Goal: Task Accomplishment & Management: Complete application form

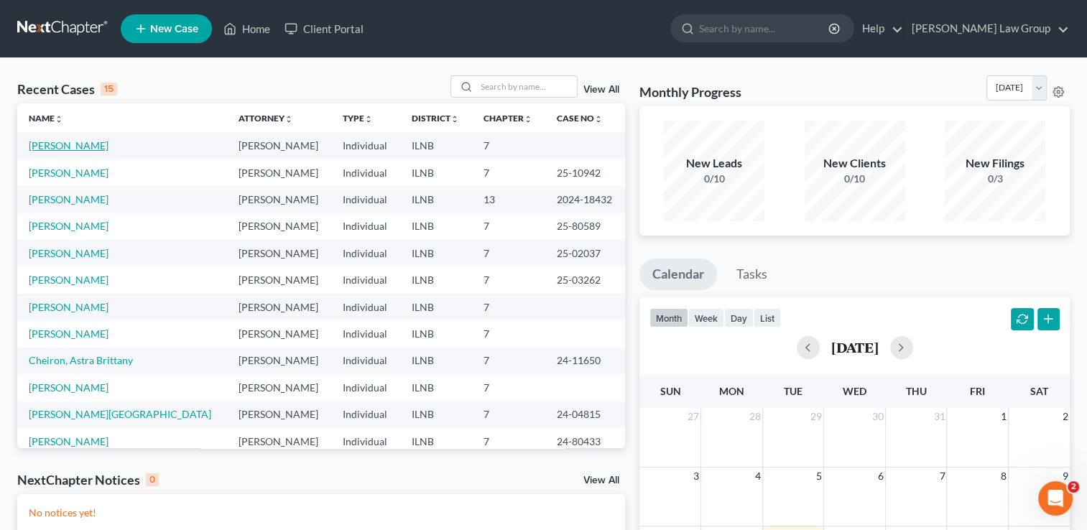
click at [66, 145] on link "[PERSON_NAME]" at bounding box center [69, 145] width 80 height 12
select select "6"
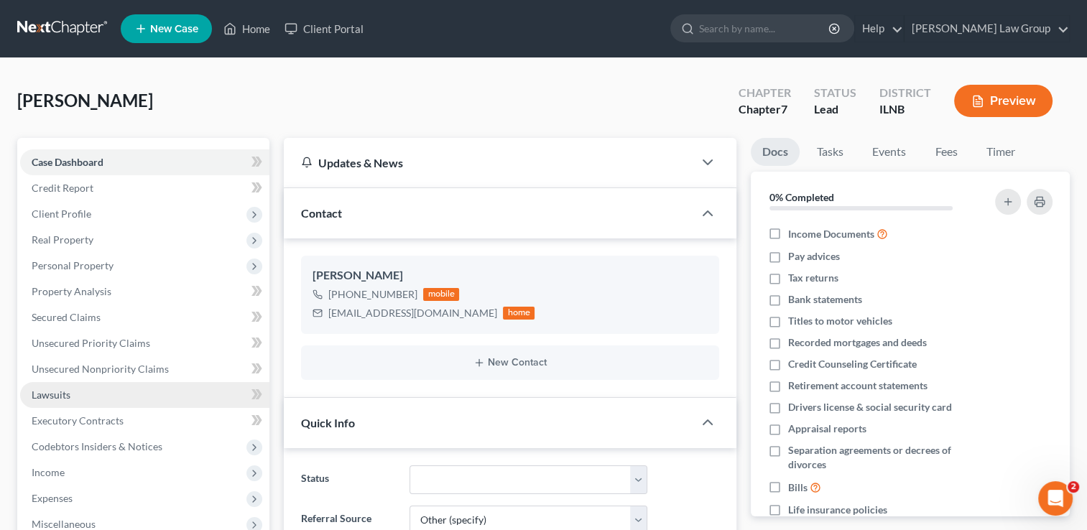
click at [52, 397] on span "Lawsuits" at bounding box center [51, 395] width 39 height 12
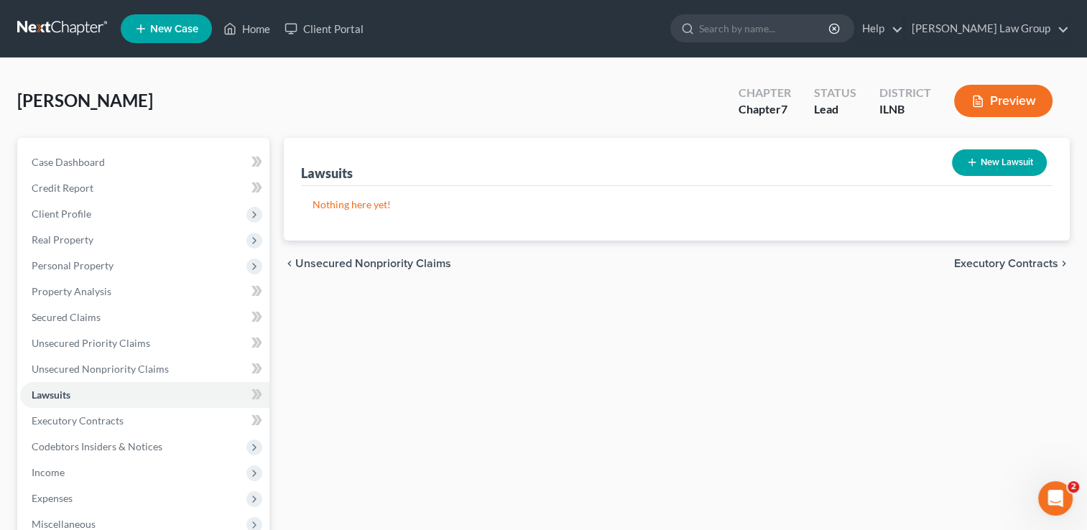
click at [981, 160] on button "New Lawsuit" at bounding box center [999, 162] width 95 height 27
select select "0"
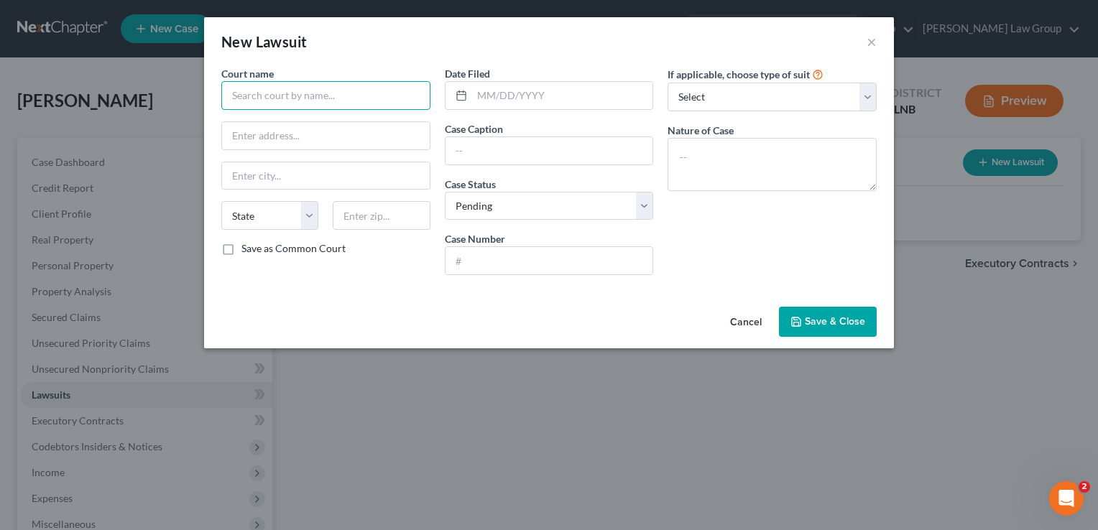
click at [344, 98] on input "text" at bounding box center [325, 95] width 209 height 29
type input "Cook County First Judicial Circuit"
click at [296, 178] on input "text" at bounding box center [326, 175] width 208 height 27
type input "[GEOGRAPHIC_DATA]"
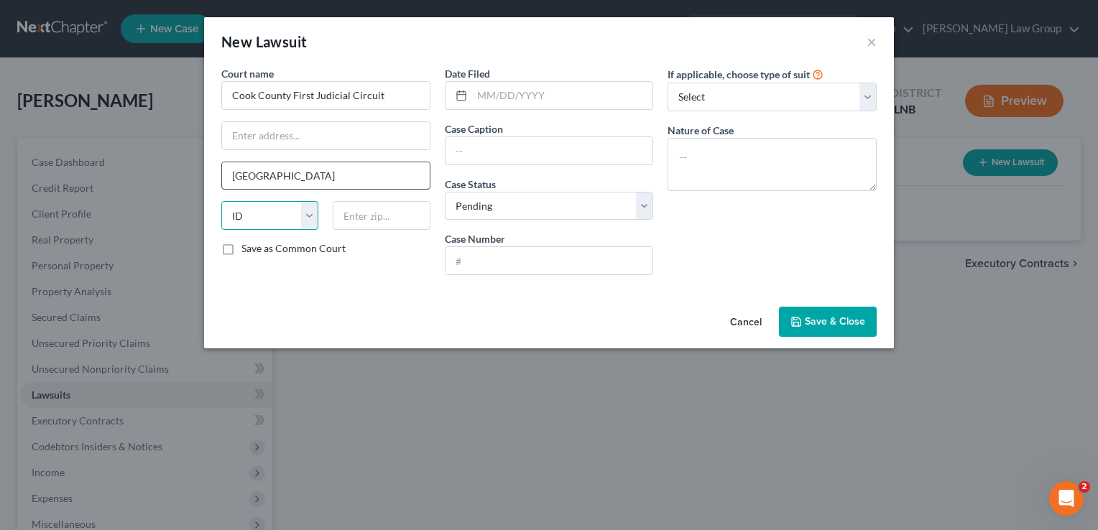
select select "14"
type input "60601"
click at [477, 96] on input "text" at bounding box center [562, 95] width 181 height 27
click at [447, 156] on input "text" at bounding box center [550, 150] width 208 height 27
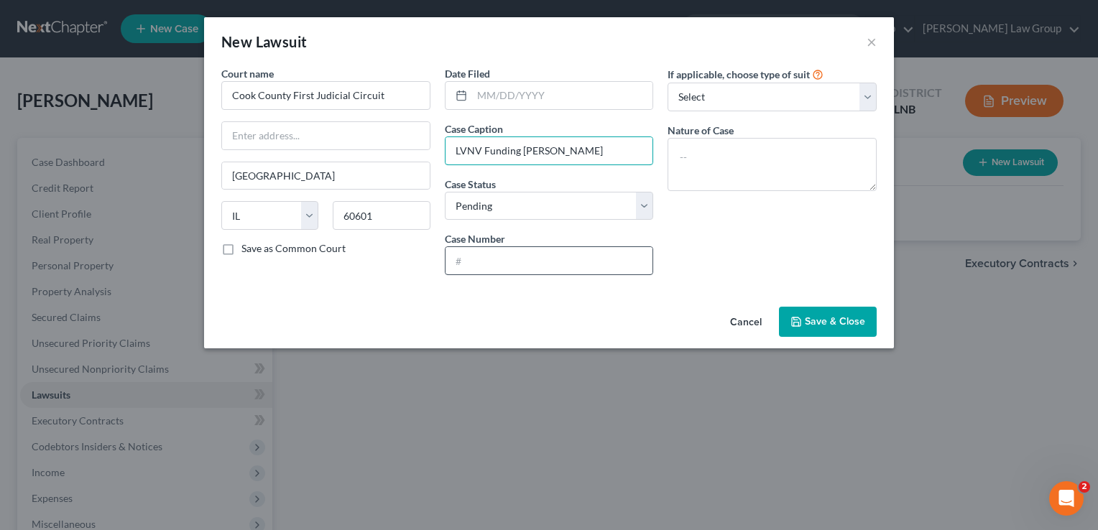
type input "LVNV Funding [PERSON_NAME]"
click at [494, 252] on input "text" at bounding box center [550, 260] width 208 height 27
type input "2024-M1-101429"
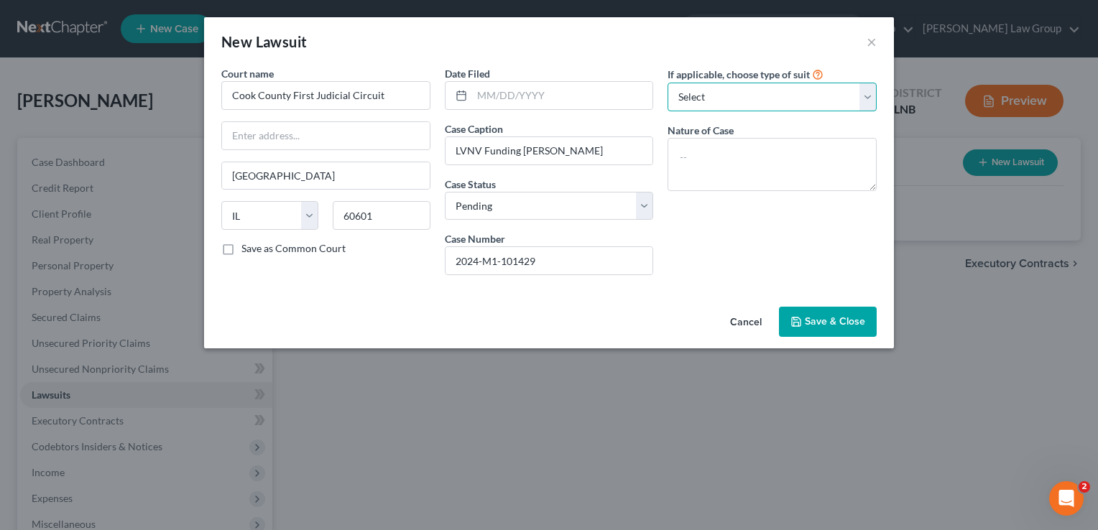
click at [753, 87] on select "Select Repossession Garnishment Foreclosure Attached, Seized, Or Levied Other" at bounding box center [772, 97] width 209 height 29
select select "1"
click at [668, 83] on select "Select Repossession Garnishment Foreclosure Attached, Seized, Or Levied Other" at bounding box center [772, 97] width 209 height 29
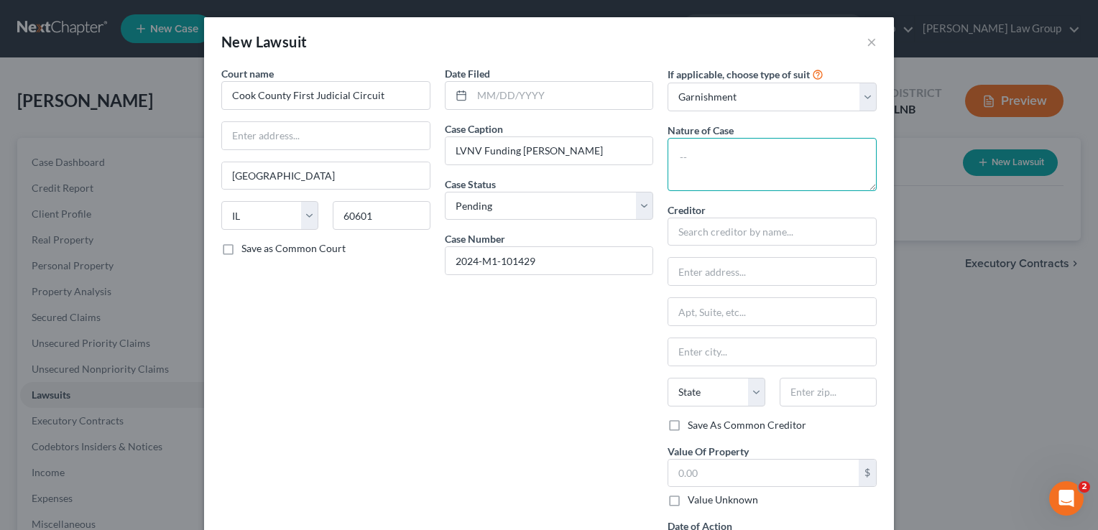
click at [734, 159] on textarea at bounding box center [772, 164] width 209 height 53
type textarea "debt"
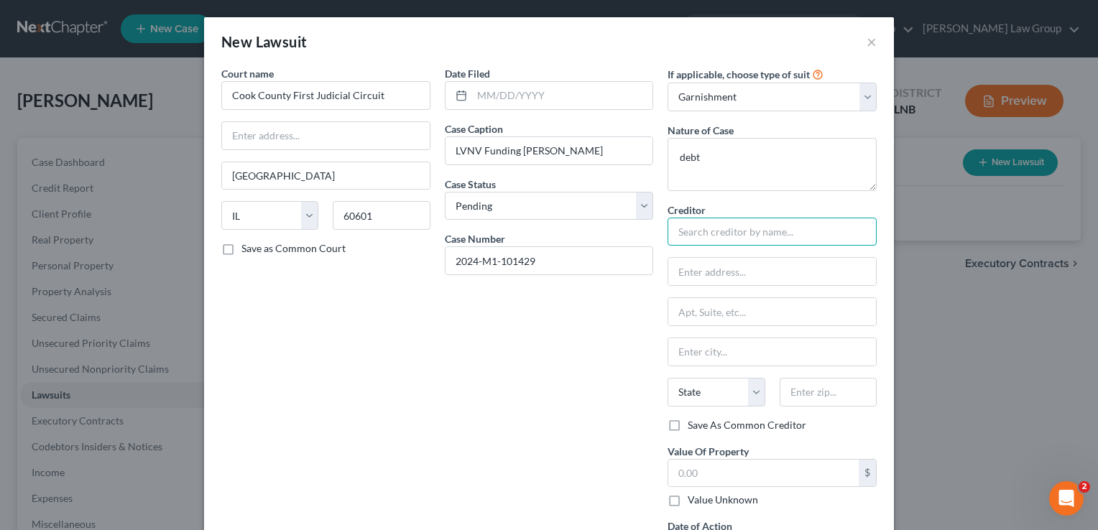
click at [719, 229] on input "text" at bounding box center [772, 232] width 209 height 29
click at [479, 96] on input "text" at bounding box center [562, 95] width 181 height 27
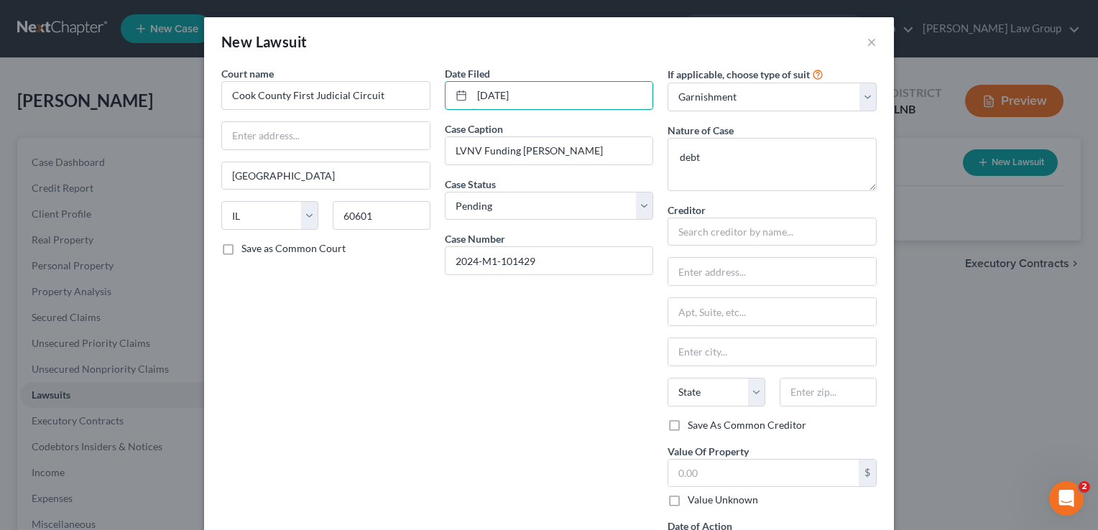
type input "[DATE]"
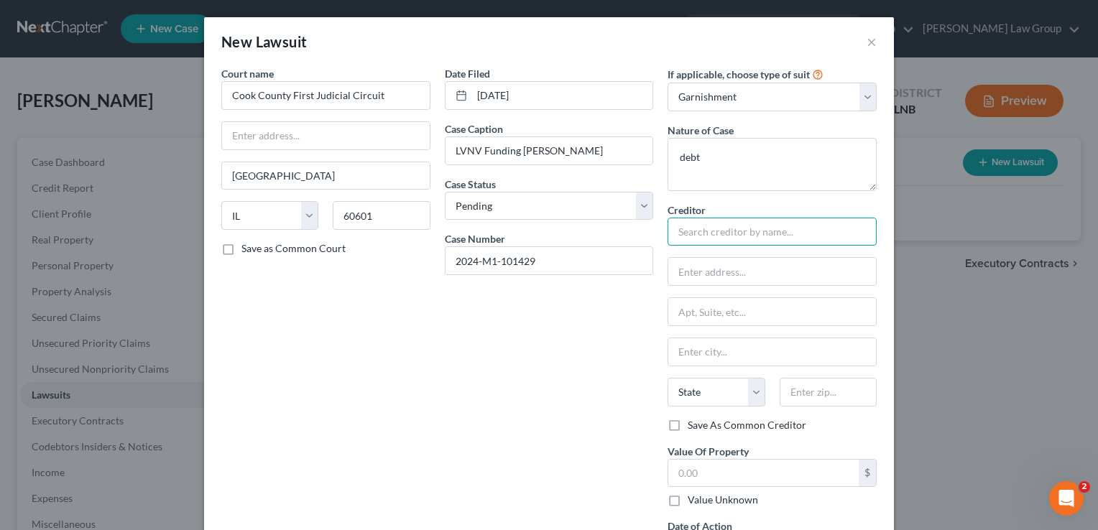
click at [681, 227] on input "text" at bounding box center [772, 232] width 209 height 29
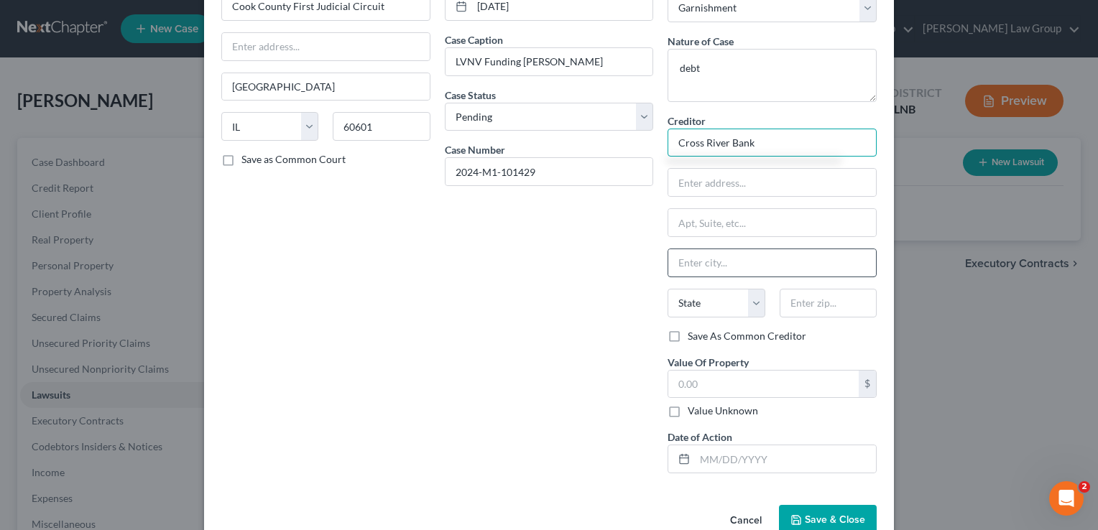
scroll to position [92, 0]
type input "Cross River Bank"
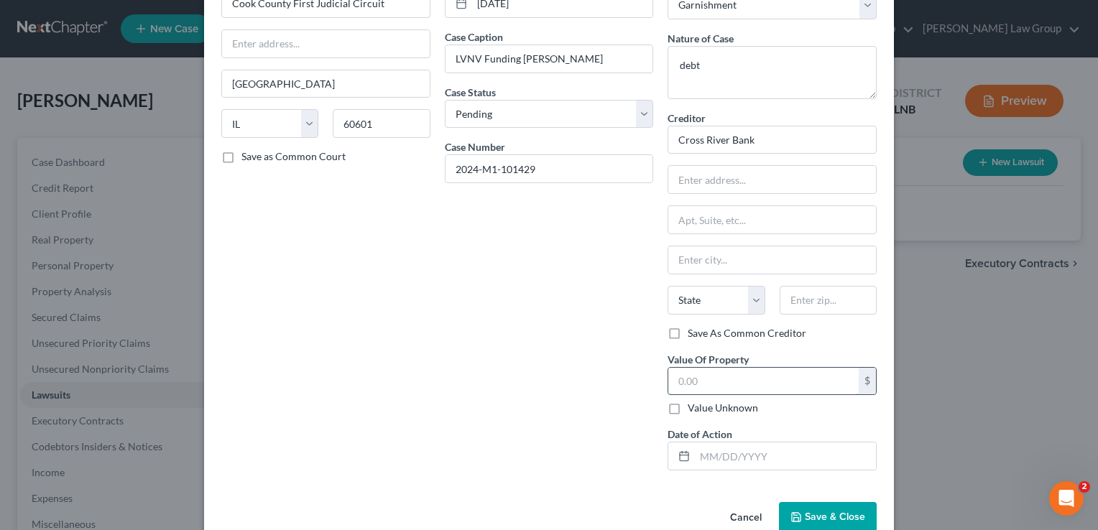
click at [673, 378] on input "text" at bounding box center [763, 381] width 190 height 27
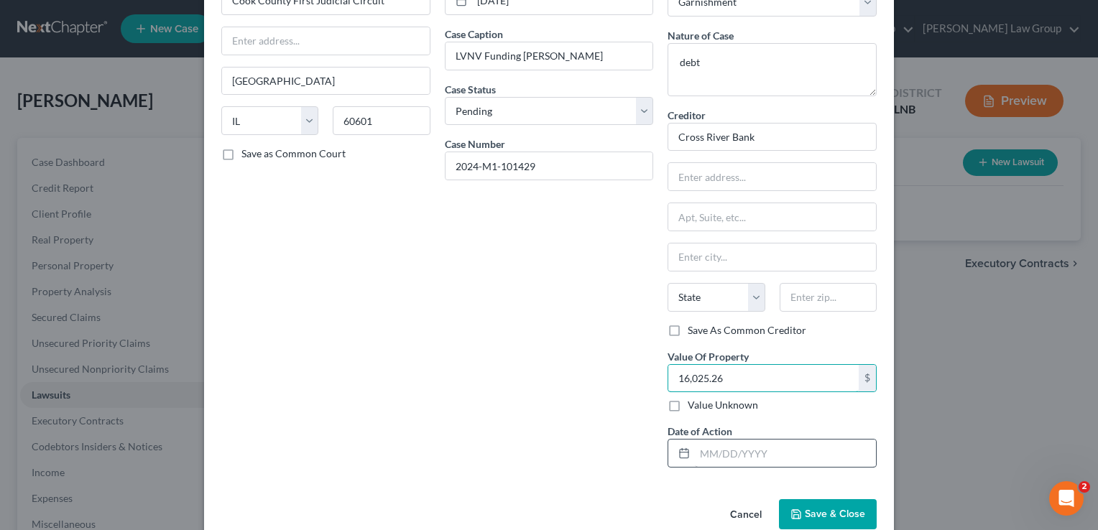
type input "16,025.26"
click at [704, 452] on input "text" at bounding box center [785, 453] width 181 height 27
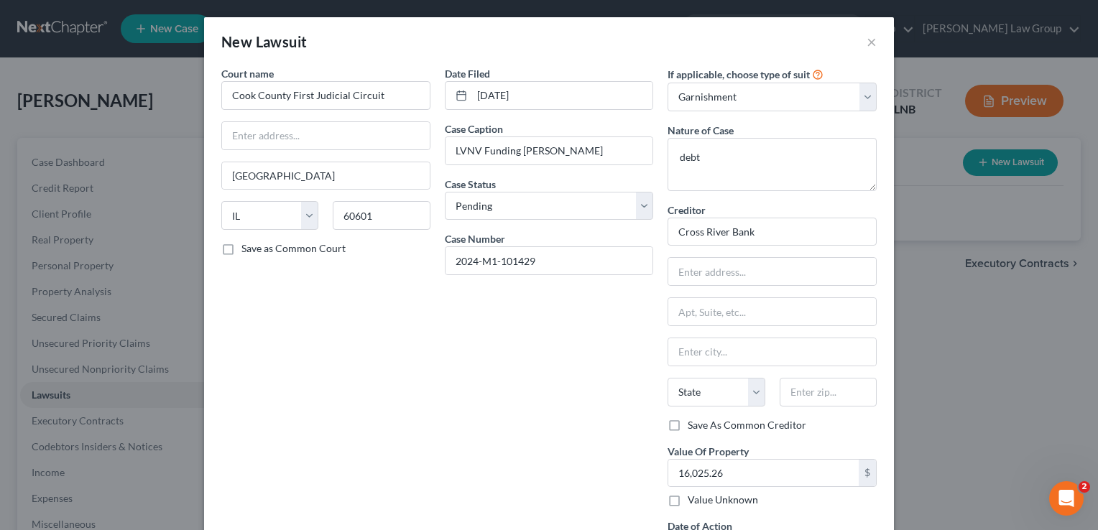
scroll to position [1, 0]
type input "[DATE]"
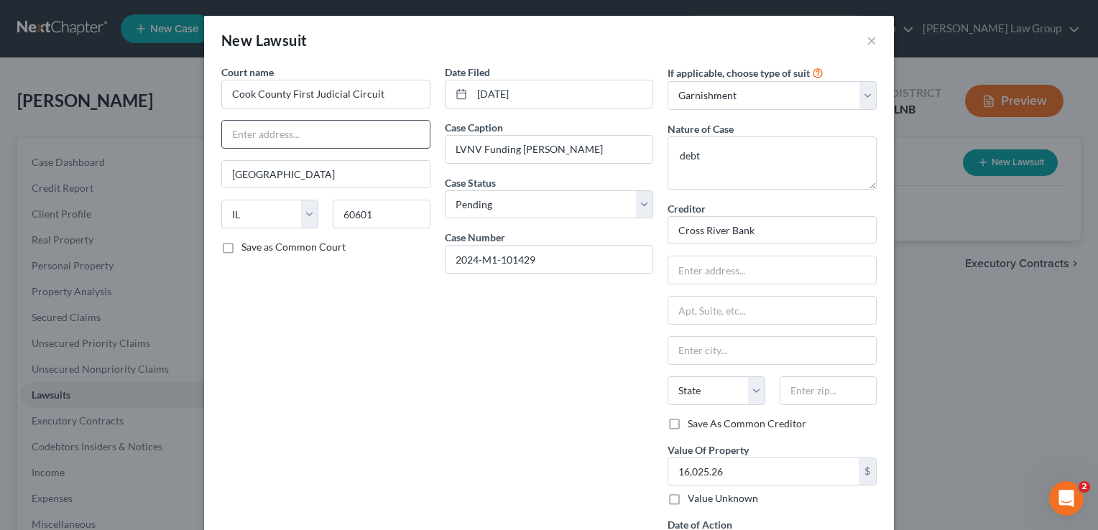
click at [244, 130] on input "text" at bounding box center [326, 134] width 208 height 27
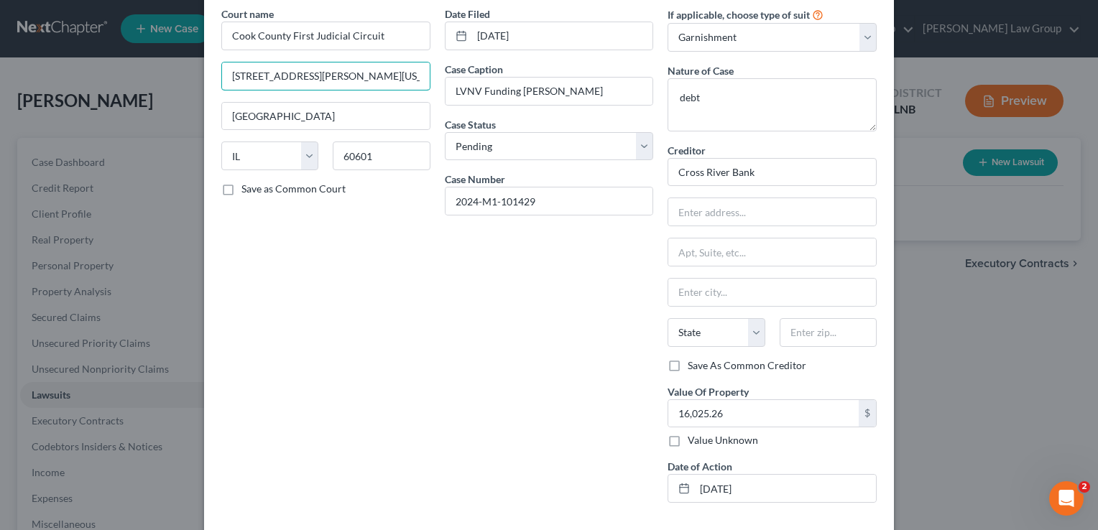
scroll to position [120, 0]
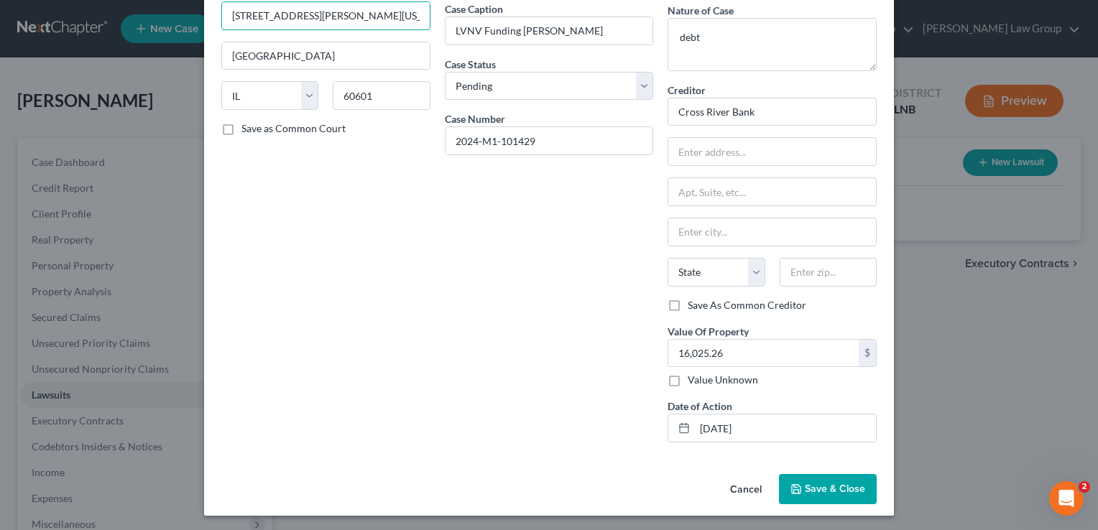
type input "[STREET_ADDRESS][PERSON_NAME][US_STATE]"
click at [808, 488] on span "Save & Close" at bounding box center [835, 489] width 60 height 12
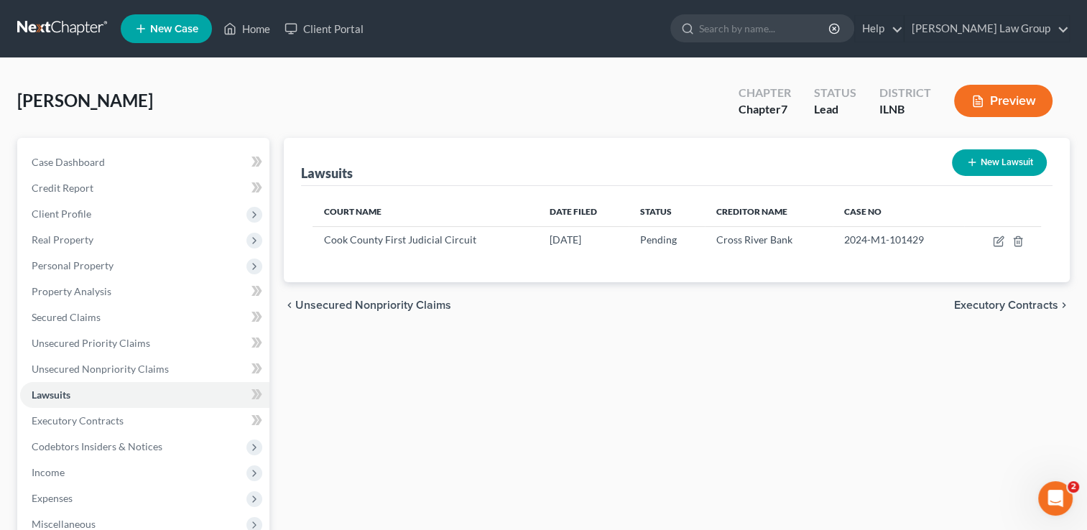
click at [992, 159] on button "New Lawsuit" at bounding box center [999, 162] width 95 height 27
select select "0"
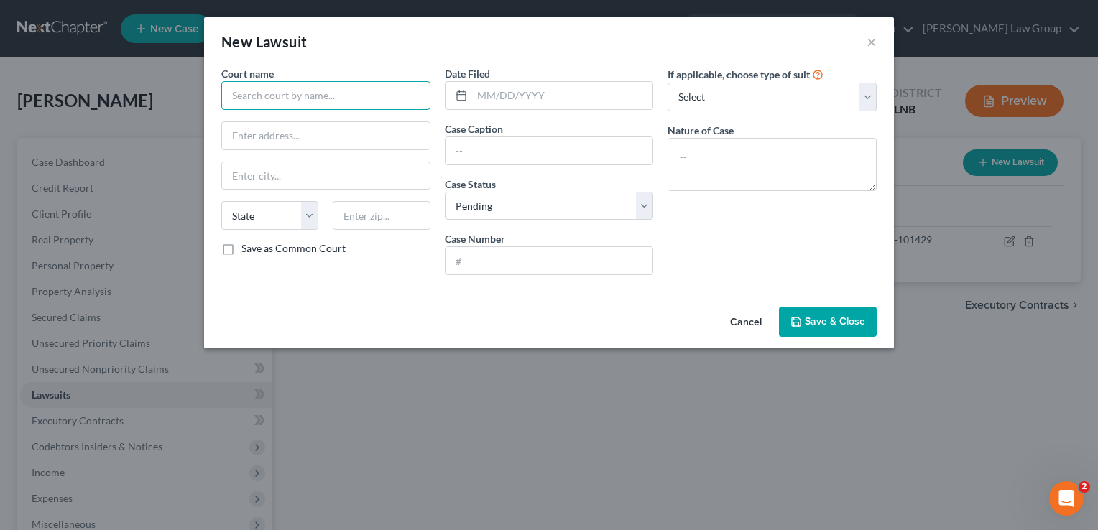
click at [354, 102] on input "text" at bounding box center [325, 95] width 209 height 29
type input "Cook County Court First Judicial Circuit"
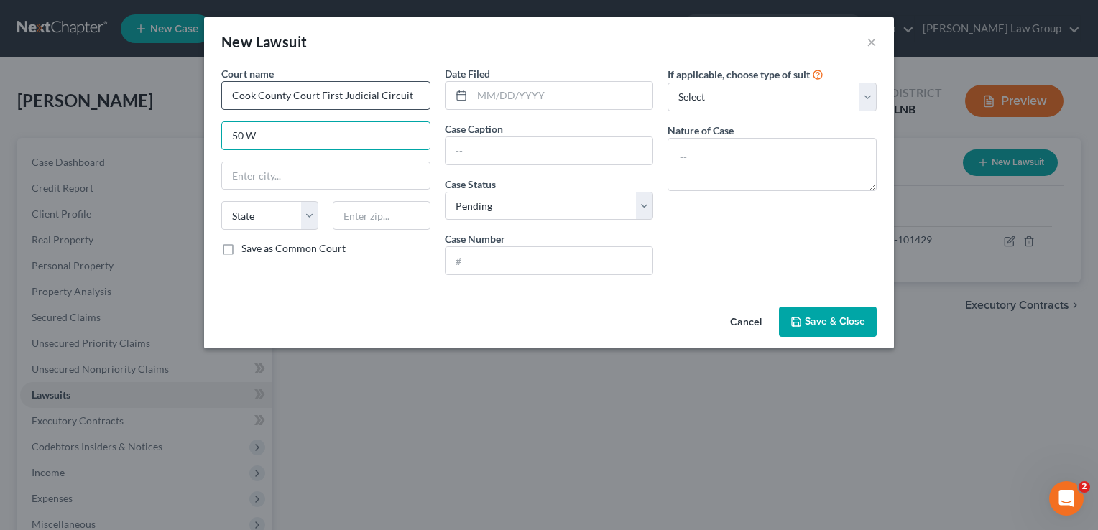
type input "[STREET_ADDRESS][PERSON_NAME][US_STATE]"
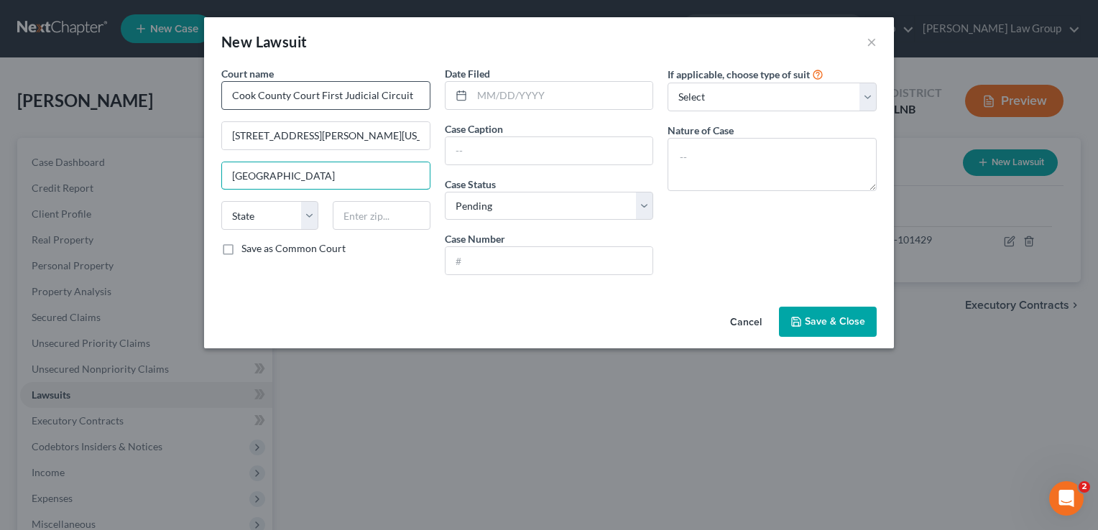
type input "[GEOGRAPHIC_DATA]"
select select "14"
type input "60601"
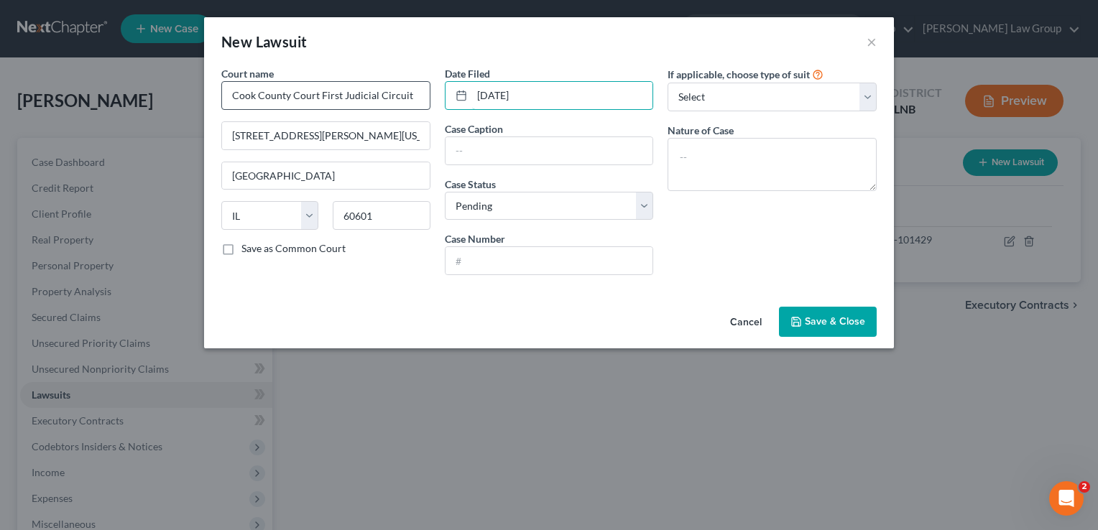
type input "[DATE]"
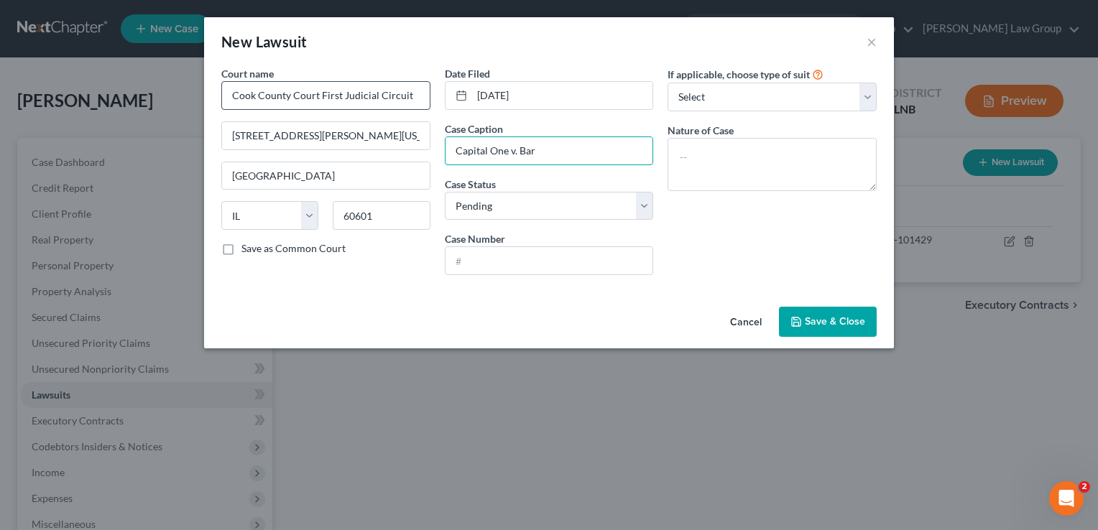
type input "Capital One v. Bar"
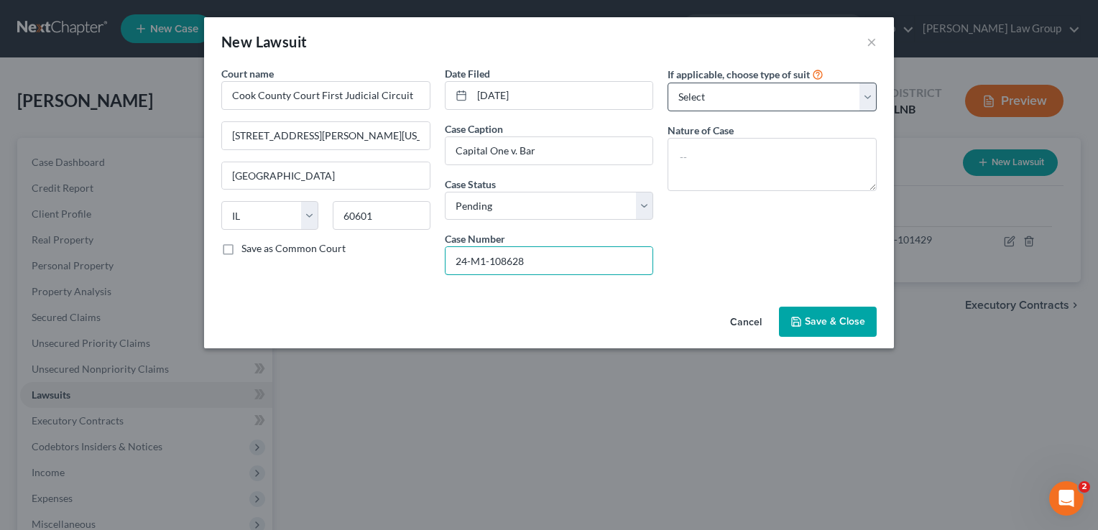
type input "24-M1-108628"
click at [726, 106] on select "Select Repossession Garnishment Foreclosure Attached, Seized, Or Levied Other" at bounding box center [772, 97] width 209 height 29
select select "1"
click at [668, 83] on select "Select Repossession Garnishment Foreclosure Attached, Seized, Or Levied Other" at bounding box center [772, 97] width 209 height 29
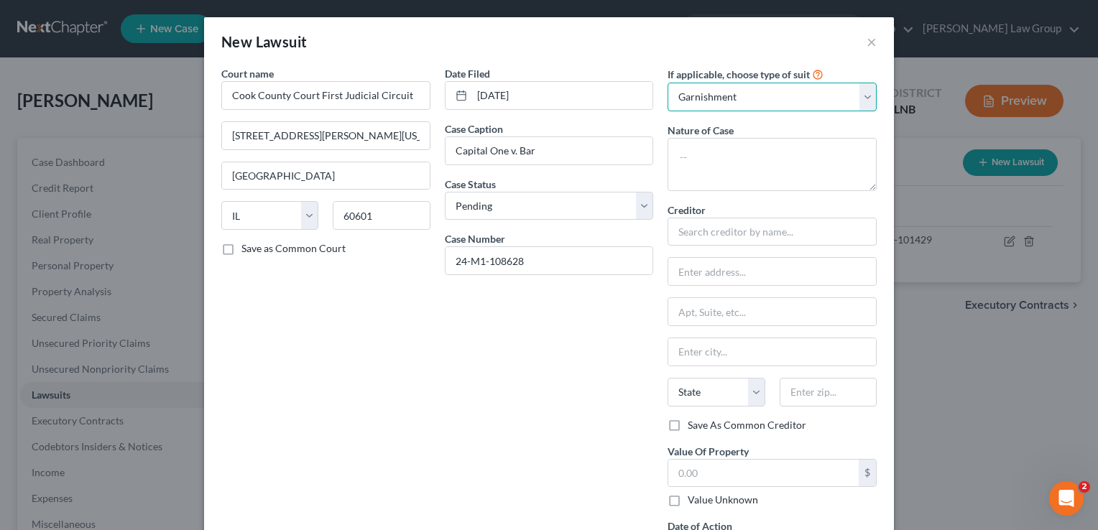
click at [747, 94] on select "Select Repossession Garnishment Foreclosure Attached, Seized, Or Levied Other" at bounding box center [772, 97] width 209 height 29
click at [668, 83] on select "Select Repossession Garnishment Foreclosure Attached, Seized, Or Levied Other" at bounding box center [772, 97] width 209 height 29
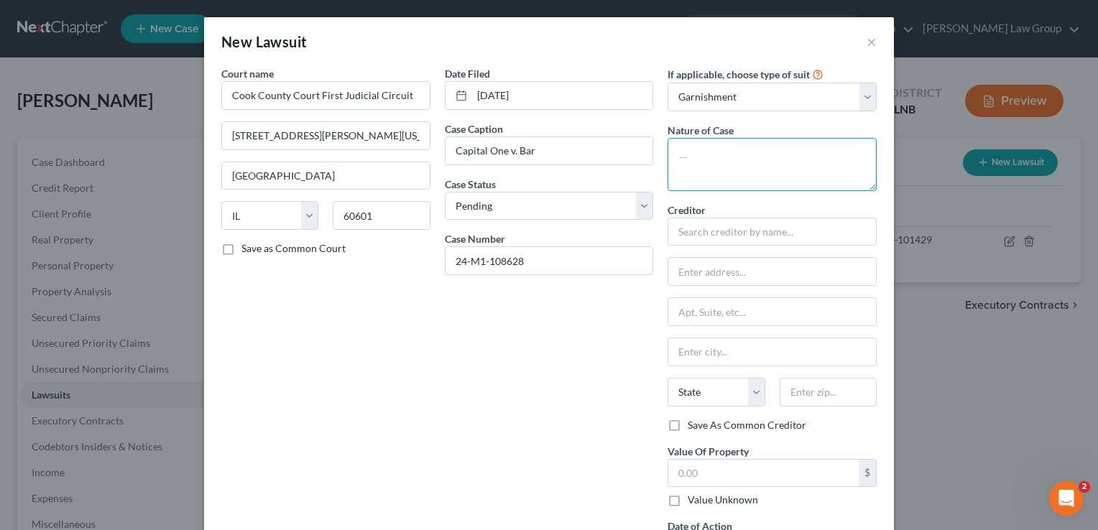
click at [701, 151] on textarea at bounding box center [772, 164] width 209 height 53
type textarea "debt"
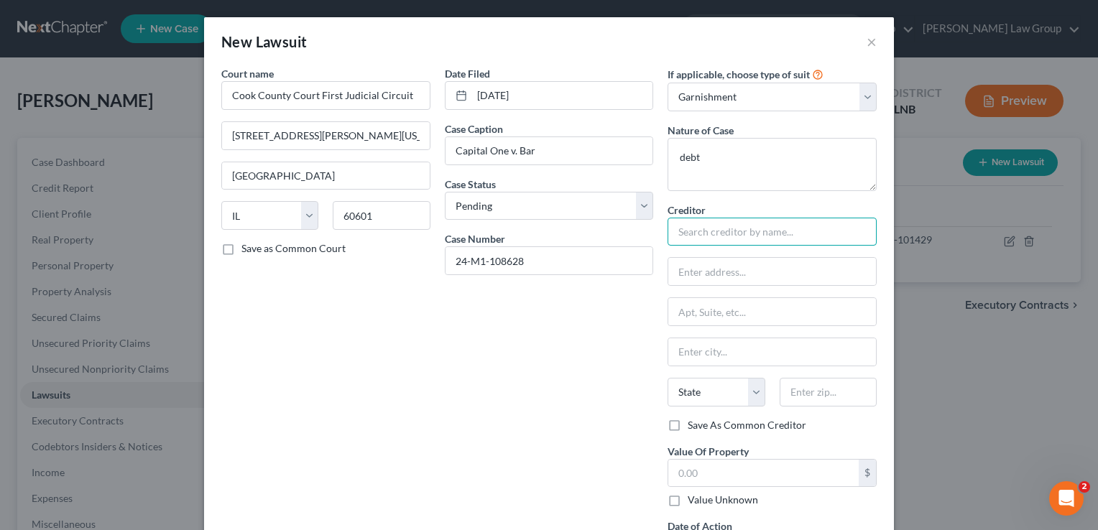
click at [702, 229] on input "text" at bounding box center [772, 232] width 209 height 29
click at [683, 465] on input "text" at bounding box center [763, 473] width 190 height 27
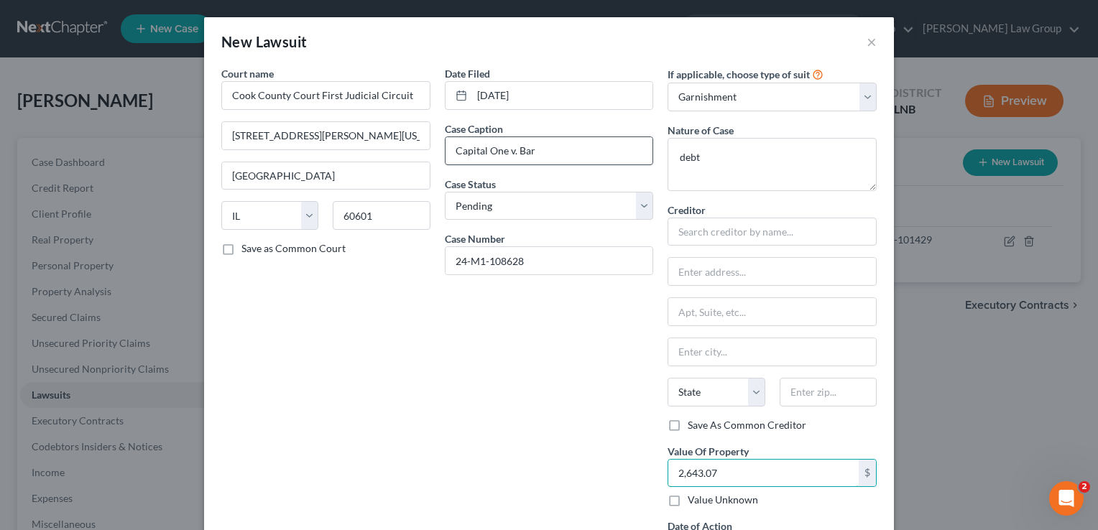
type input "2,643.07"
click at [502, 152] on input "Capital One v. Bar" at bounding box center [550, 150] width 208 height 27
type input "Capital One (Discover Bank) [PERSON_NAME]"
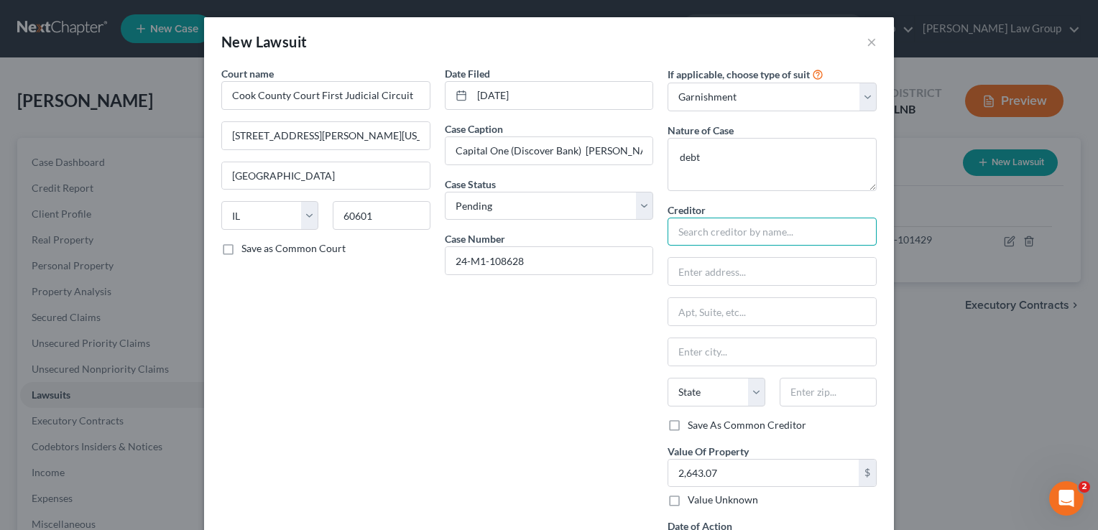
click at [722, 239] on input "text" at bounding box center [772, 232] width 209 height 29
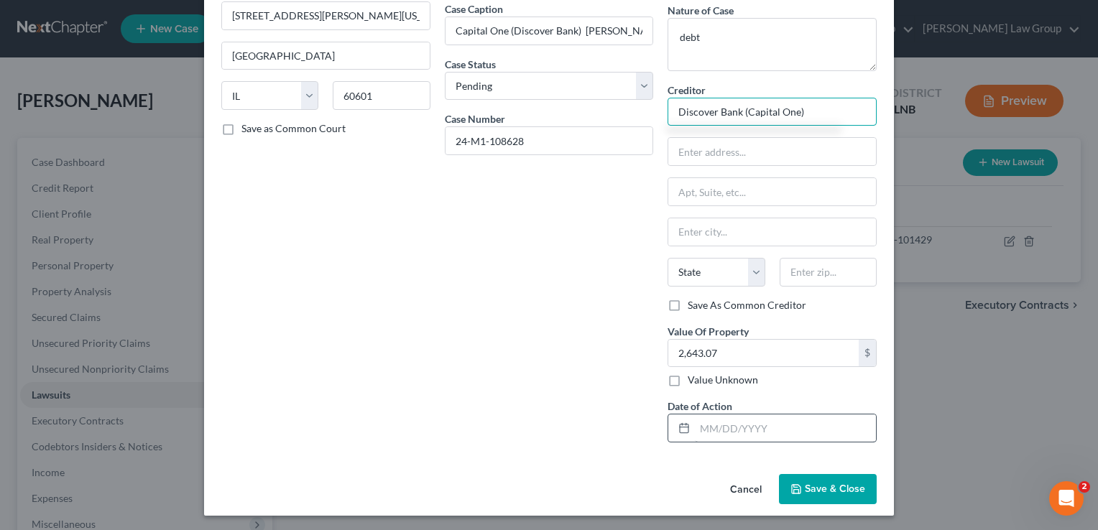
type input "Discover Bank (Capital One)"
click at [748, 428] on input "text" at bounding box center [785, 428] width 181 height 27
type input "[DATE]"
click at [805, 488] on span "Save & Close" at bounding box center [835, 489] width 60 height 12
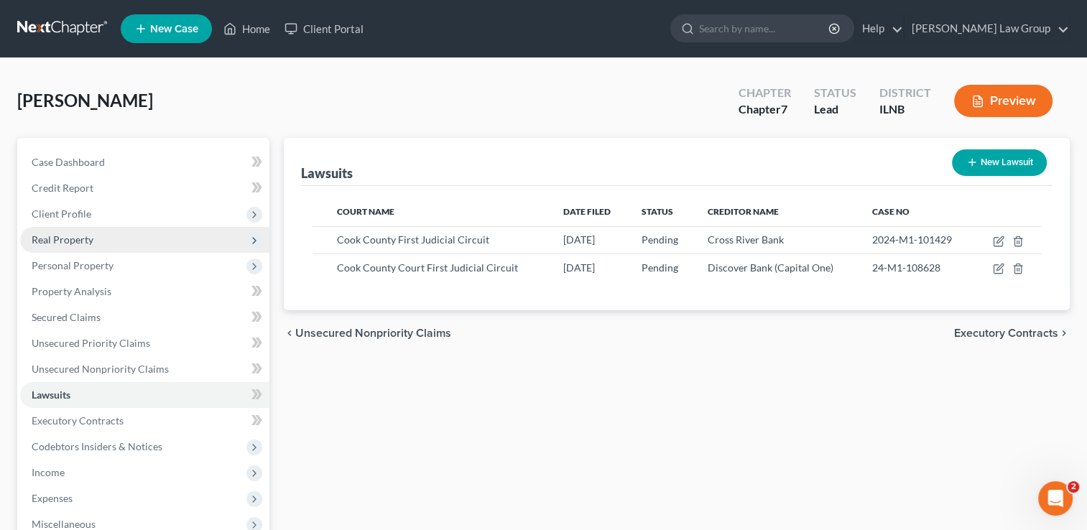
click at [65, 234] on span "Real Property" at bounding box center [63, 240] width 62 height 12
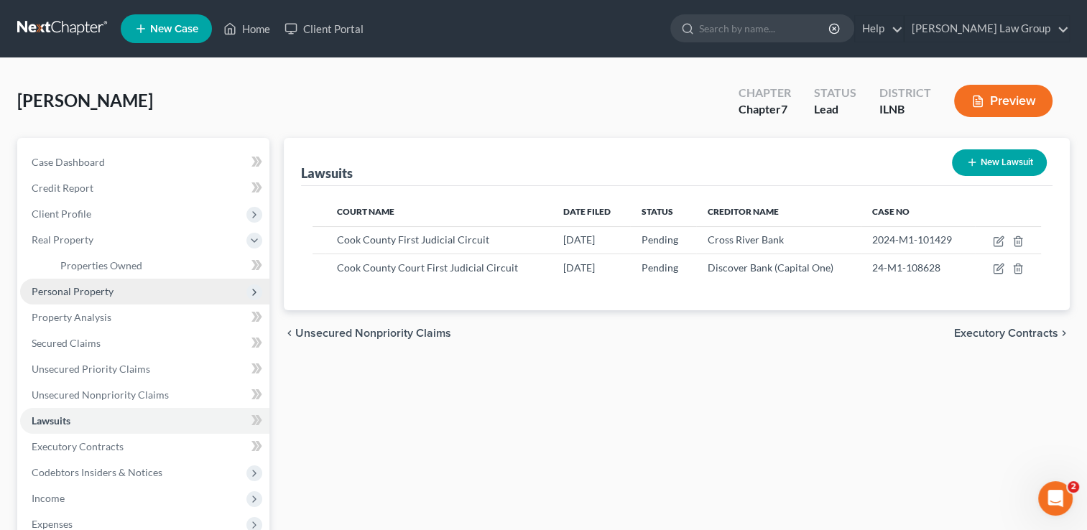
click at [66, 285] on span "Personal Property" at bounding box center [73, 291] width 82 height 12
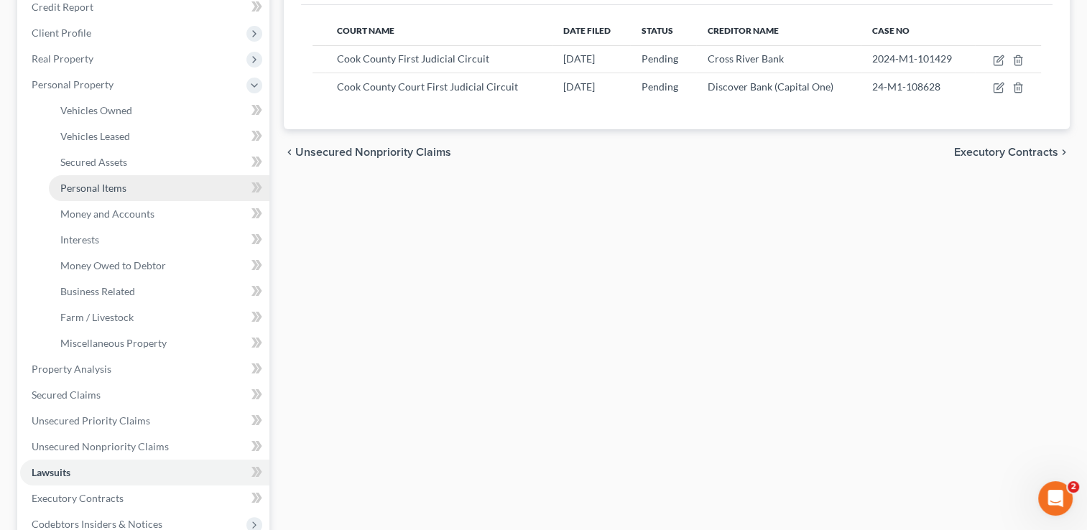
scroll to position [183, 0]
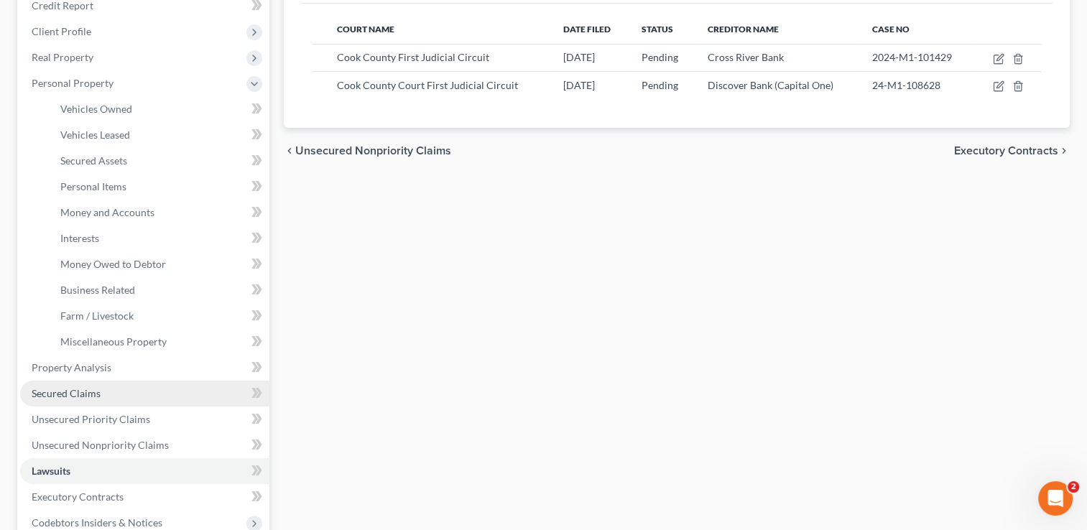
click at [168, 395] on link "Secured Claims" at bounding box center [144, 394] width 249 height 26
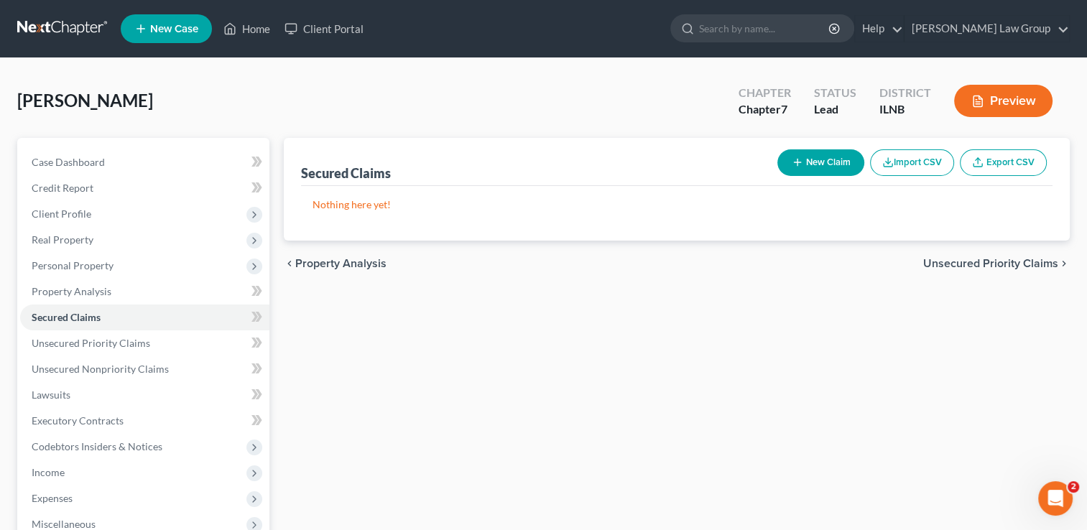
click at [816, 156] on button "New Claim" at bounding box center [821, 162] width 87 height 27
select select "0"
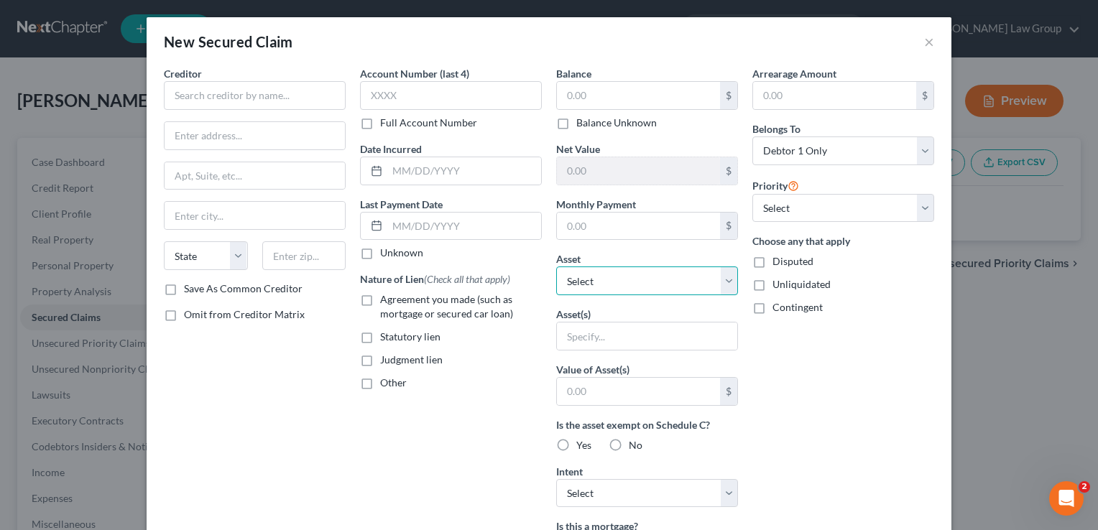
click at [681, 278] on select "Select Other Multiple Assets American Family life insurance - $150000.0 Clothin…" at bounding box center [647, 281] width 182 height 29
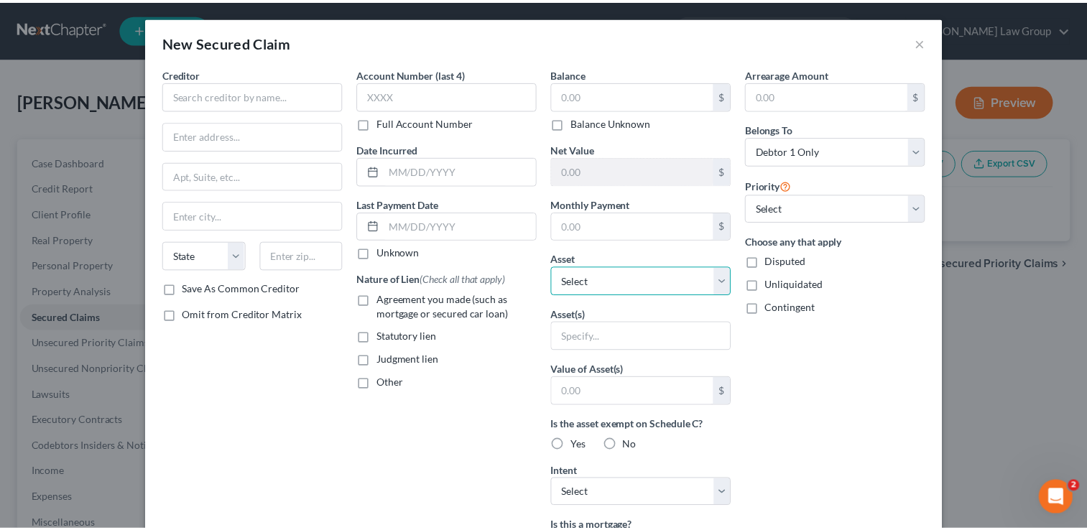
scroll to position [264, 0]
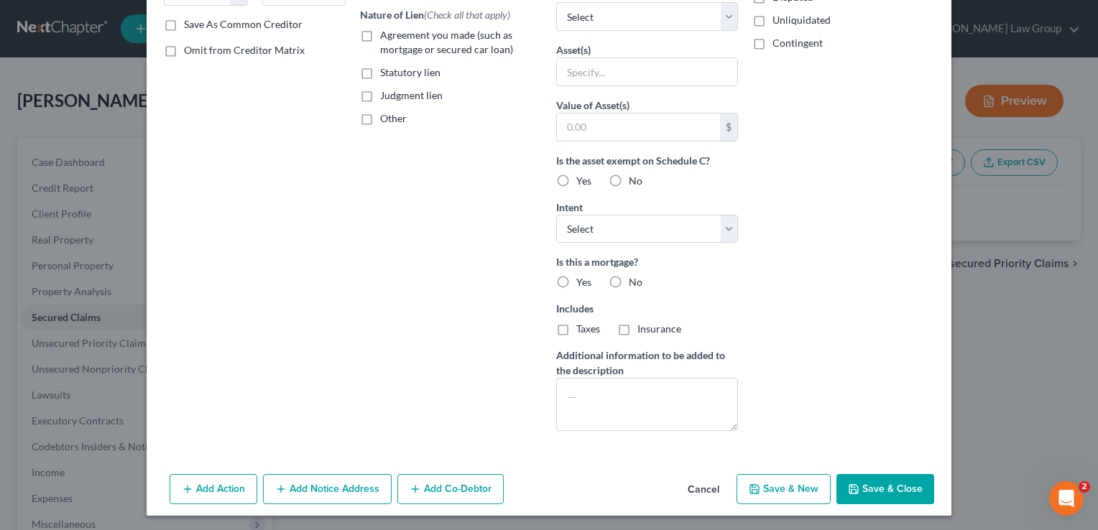
click at [702, 476] on button "Cancel" at bounding box center [703, 490] width 55 height 29
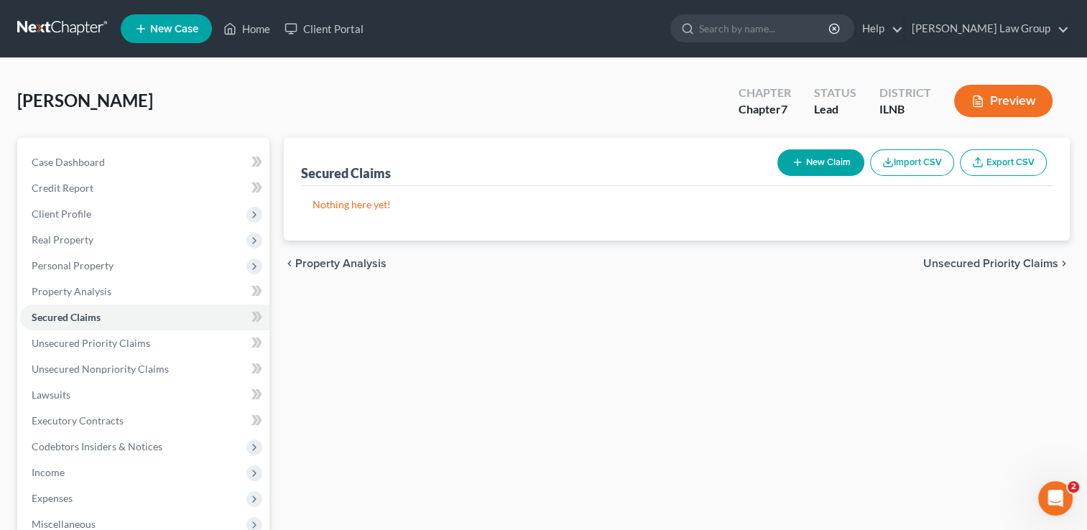
click at [949, 258] on span "Unsecured Priority Claims" at bounding box center [990, 263] width 135 height 11
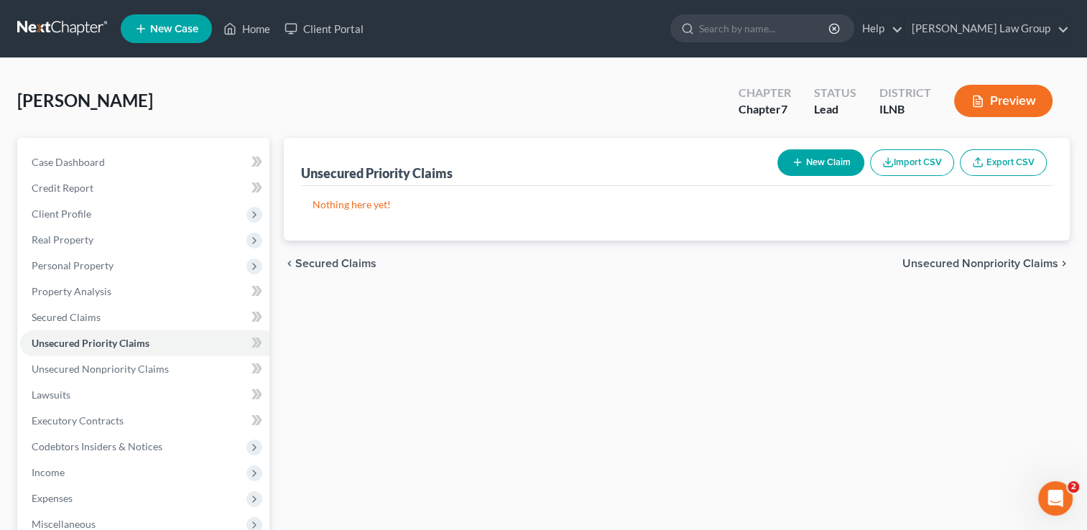
click at [808, 162] on button "New Claim" at bounding box center [821, 162] width 87 height 27
select select "0"
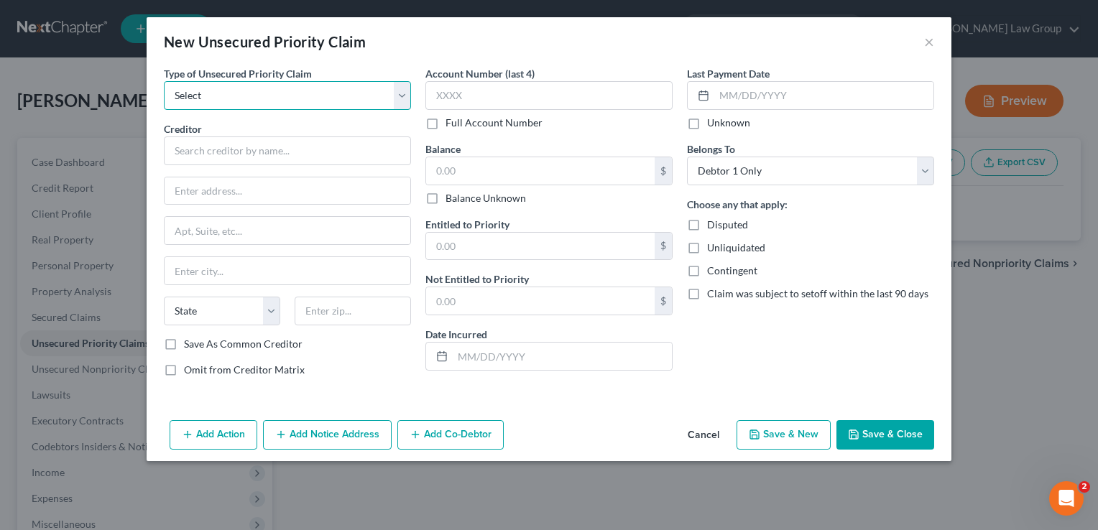
click at [264, 103] on select "Select Taxes & Other Government Units Domestic Support Obligations Extensions o…" at bounding box center [287, 95] width 247 height 29
select select "0"
click at [164, 81] on select "Select Taxes & Other Government Units Domestic Support Obligations Extensions o…" at bounding box center [287, 95] width 247 height 29
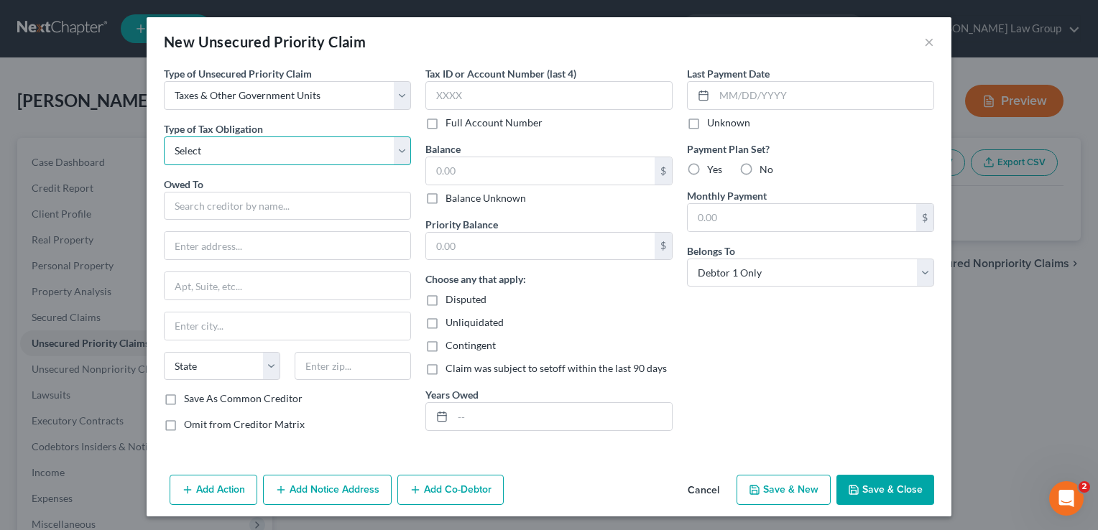
drag, startPoint x: 262, startPoint y: 109, endPoint x: 255, endPoint y: 144, distance: 35.1
click at [255, 144] on select "Select Federal City State Franchise Tax Board Other" at bounding box center [287, 151] width 247 height 29
select select "0"
click at [164, 137] on select "Select Federal City State Franchise Tax Board Other" at bounding box center [287, 151] width 247 height 29
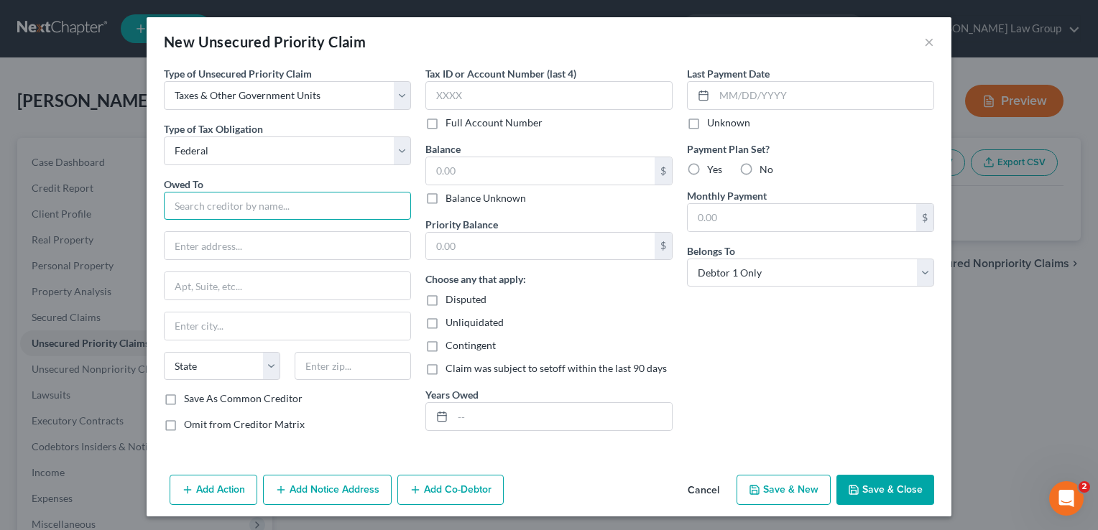
click at [201, 214] on input "text" at bounding box center [287, 206] width 247 height 29
type input "Internal Revenue Service"
click at [436, 162] on input "text" at bounding box center [540, 170] width 229 height 27
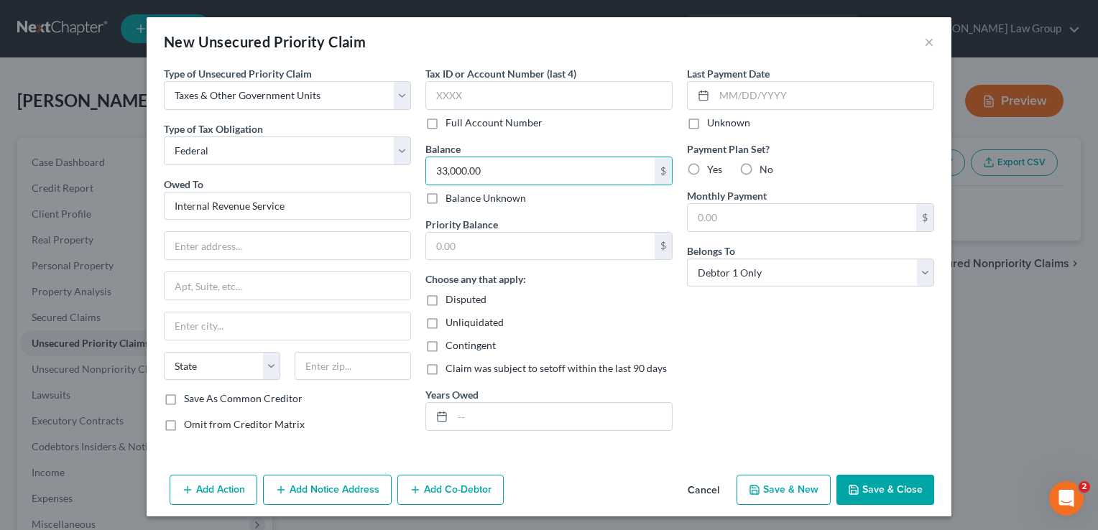
type input "33,000.00"
click at [867, 487] on button "Save & Close" at bounding box center [886, 490] width 98 height 30
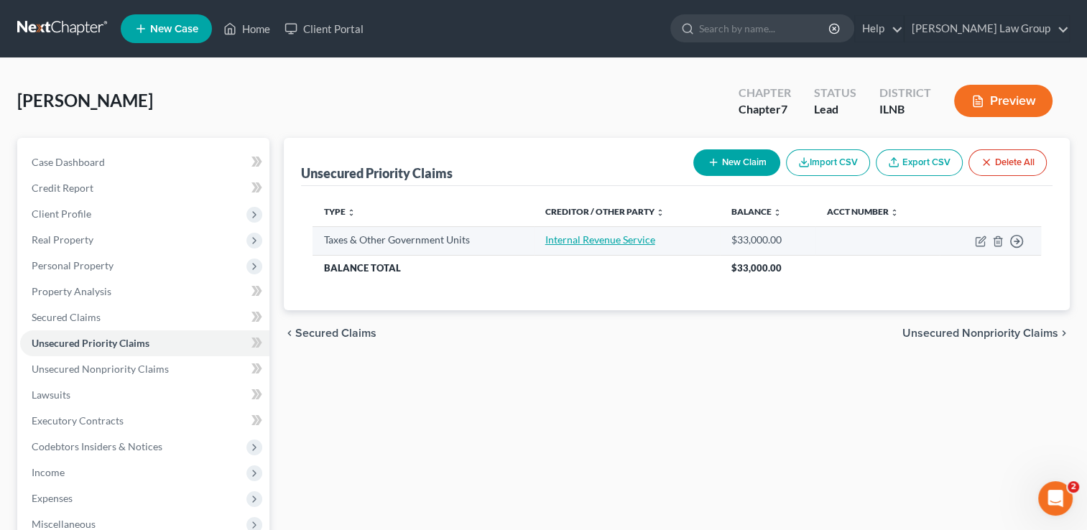
click at [586, 239] on link "Internal Revenue Service" at bounding box center [600, 240] width 110 height 12
select select "0"
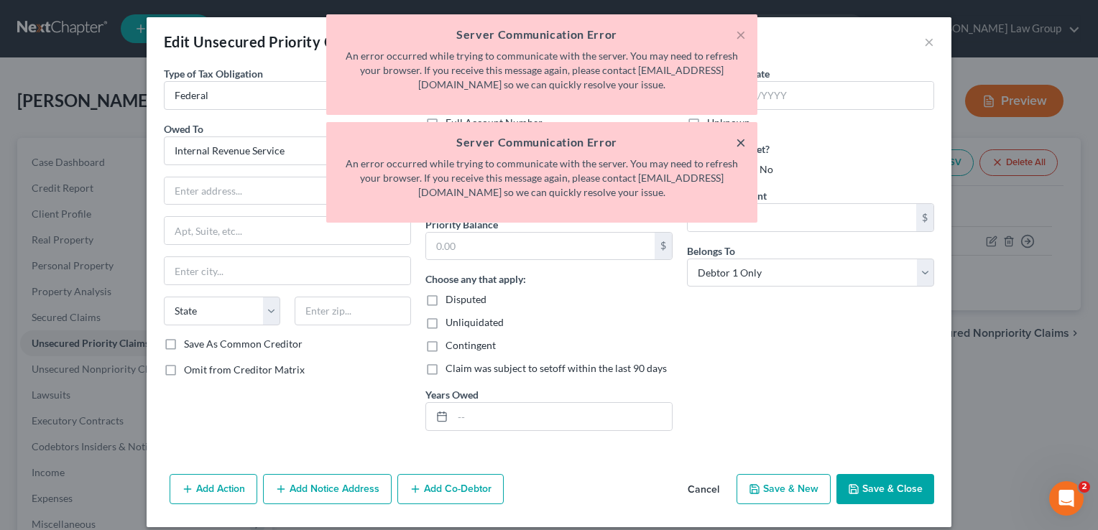
click at [739, 141] on button "×" at bounding box center [741, 142] width 10 height 17
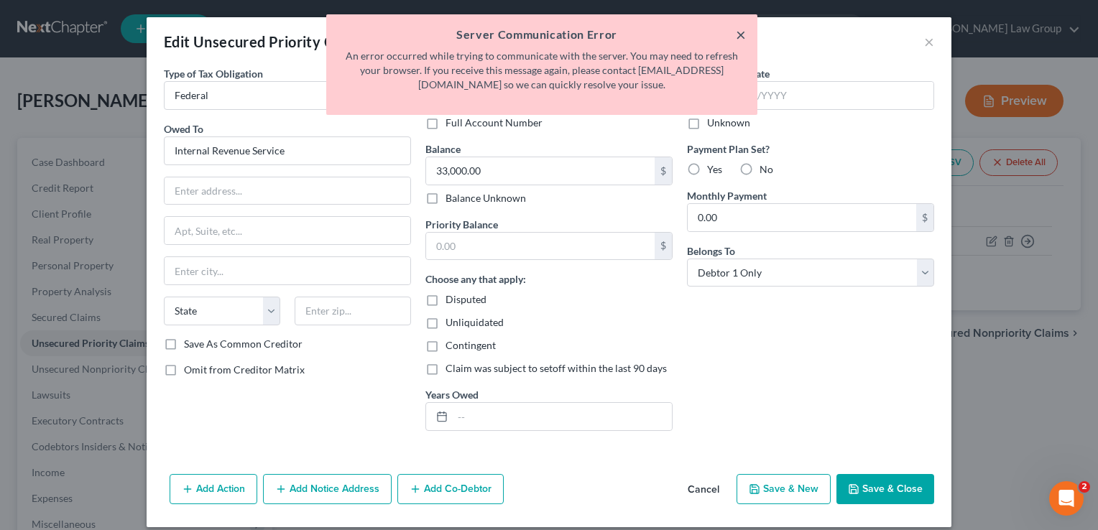
click at [742, 29] on button "×" at bounding box center [741, 34] width 10 height 17
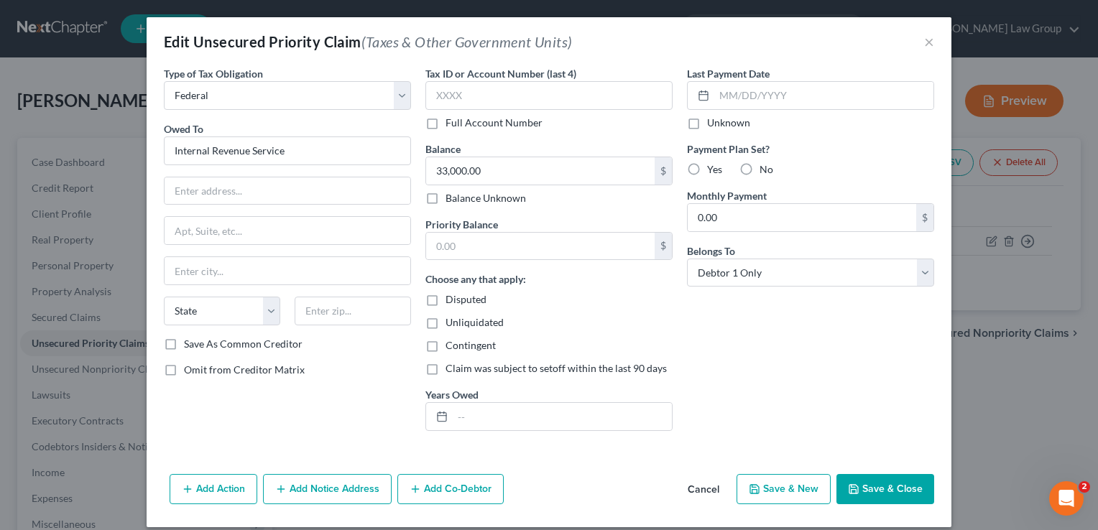
click at [865, 484] on button "Save & Close" at bounding box center [886, 489] width 98 height 30
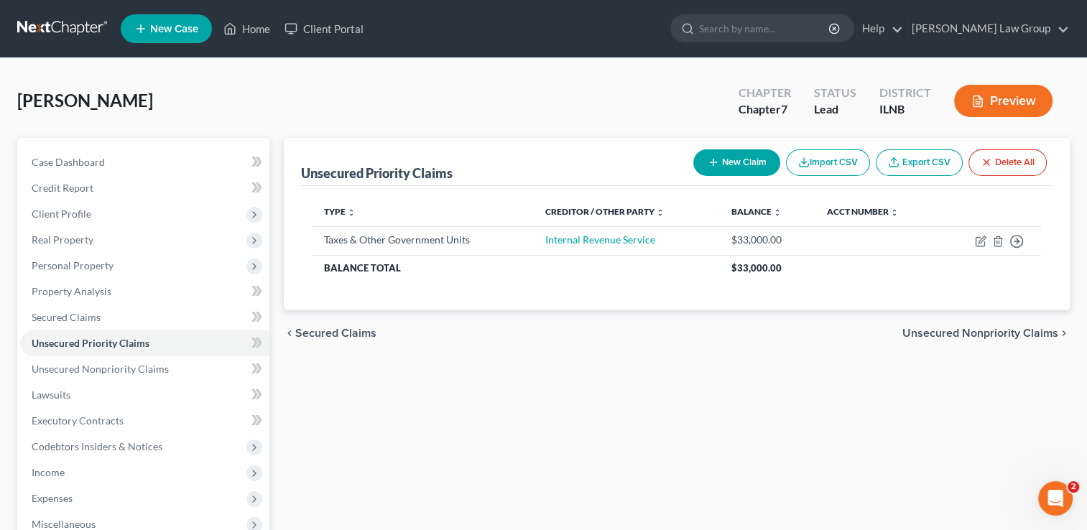
click at [49, 24] on link at bounding box center [63, 29] width 92 height 26
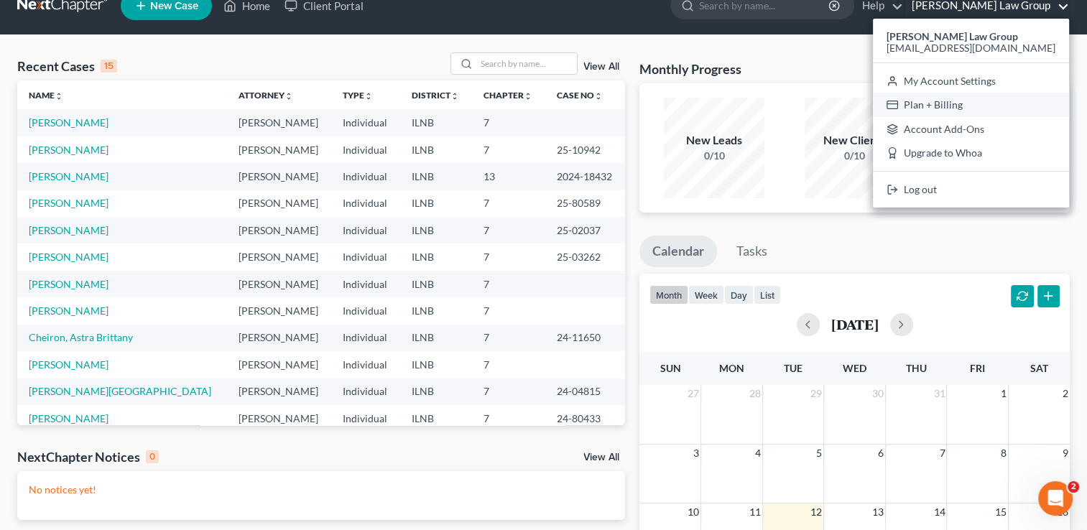
click at [969, 105] on link "Plan + Billing" at bounding box center [971, 105] width 196 height 24
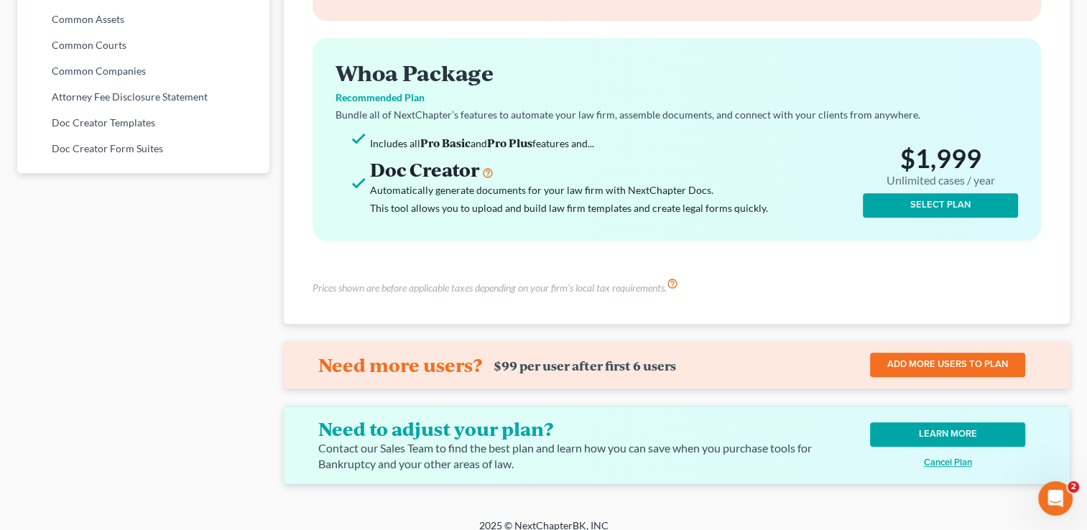
scroll to position [843, 0]
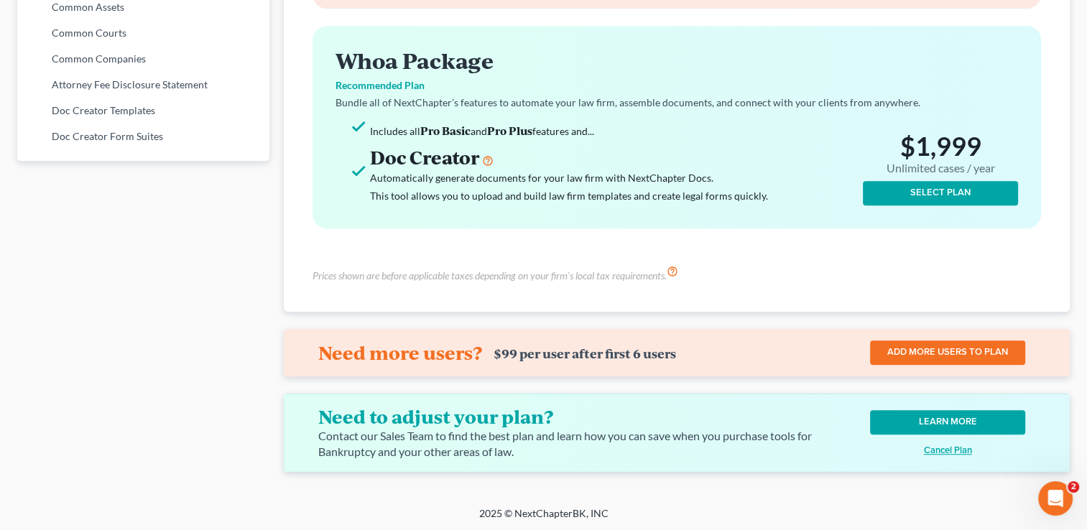
click at [1045, 499] on icon "Open Intercom Messenger" at bounding box center [1056, 499] width 24 height 24
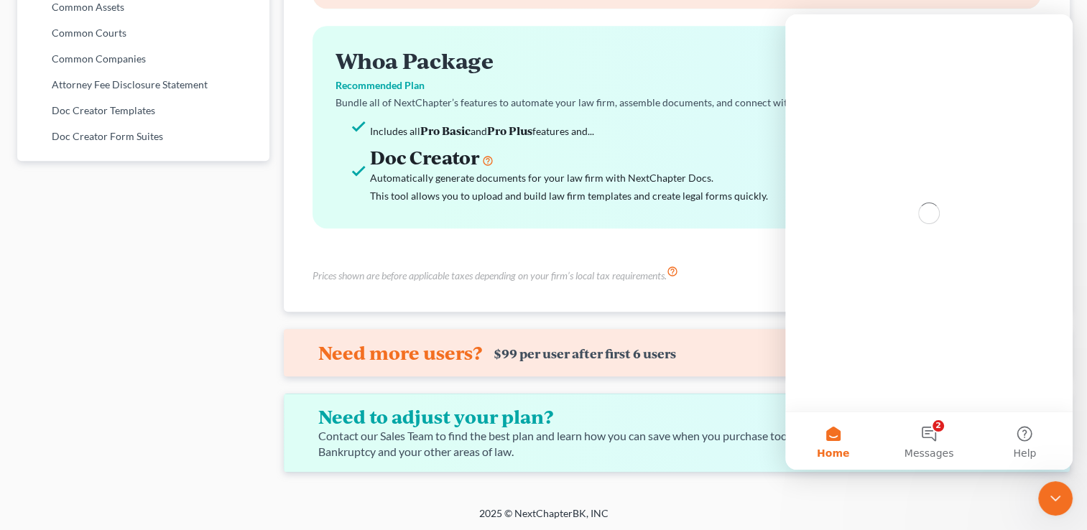
scroll to position [0, 0]
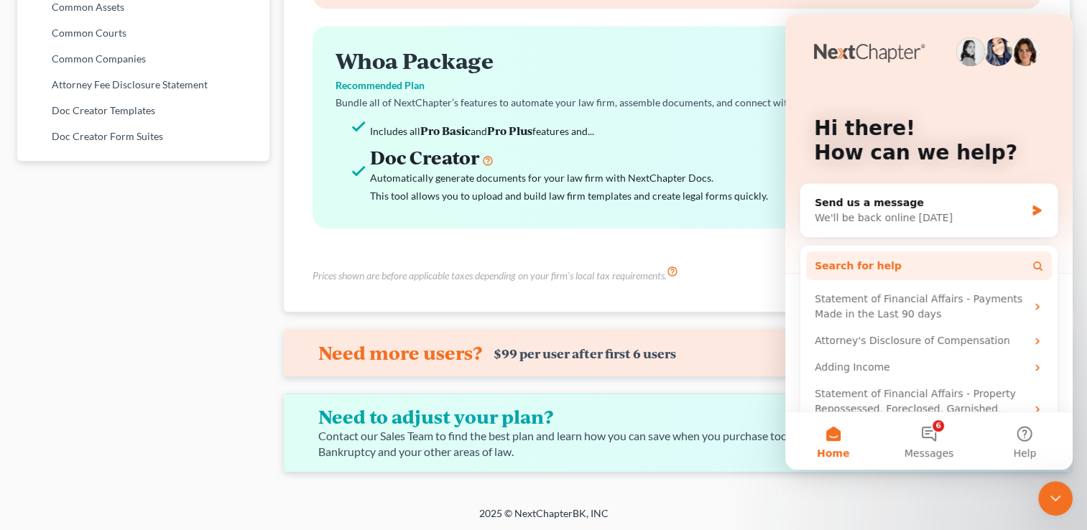
click at [955, 268] on button "Search for help" at bounding box center [929, 266] width 246 height 29
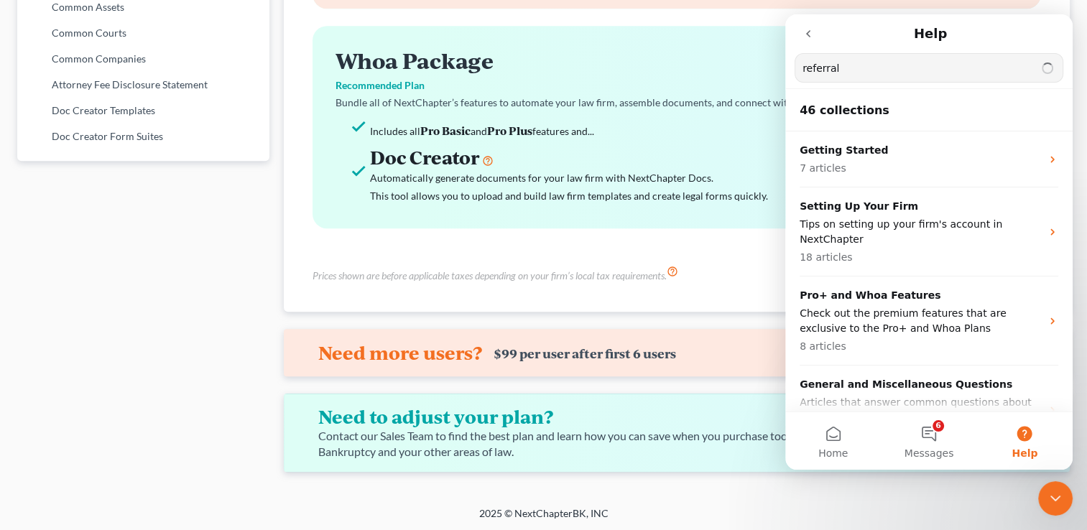
type input "referral"
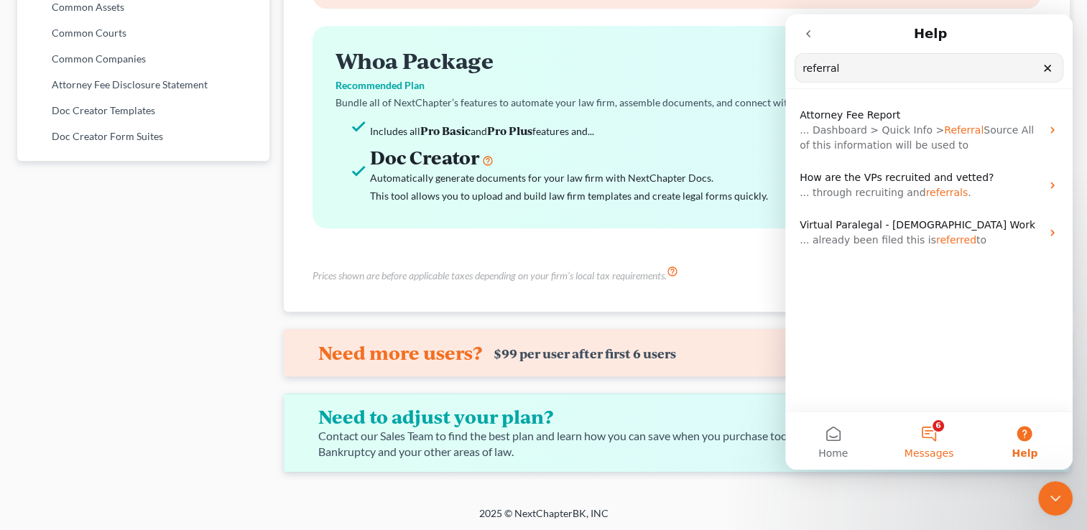
click at [929, 440] on button "6 Messages" at bounding box center [929, 441] width 96 height 57
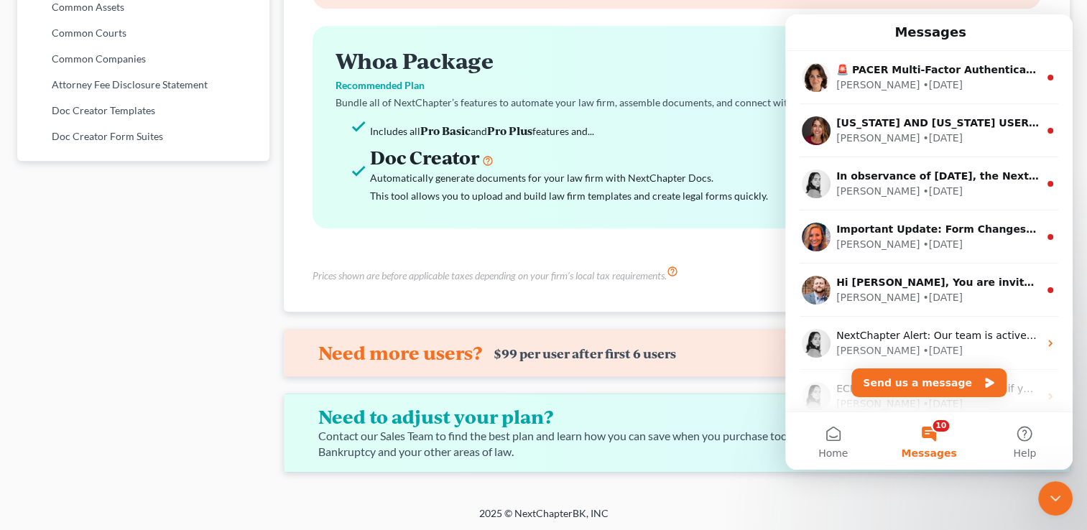
click at [1053, 496] on icon "Close Intercom Messenger" at bounding box center [1055, 498] width 17 height 17
